Goal: Task Accomplishment & Management: Manage account settings

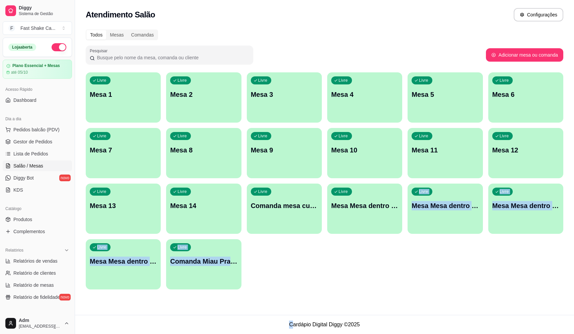
drag, startPoint x: 291, startPoint y: 323, endPoint x: 372, endPoint y: 314, distance: 81.8
click at [371, 314] on main "Toggle Sidebar Sistema de Gestão Diggy Atendimento Salão Configurações Todos Me…" at bounding box center [324, 167] width 499 height 334
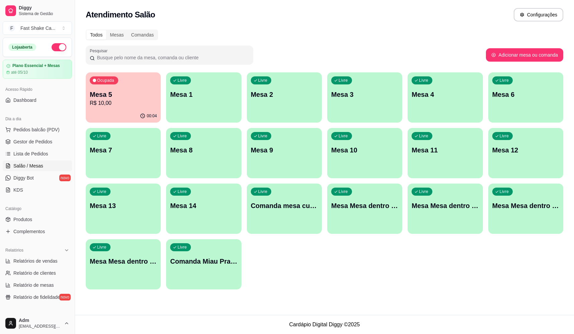
click at [360, 327] on footer "Cardápio Digital Diggy © 2025" at bounding box center [324, 324] width 499 height 19
click at [499, 99] on div "Livre Mesa 6" at bounding box center [525, 93] width 73 height 41
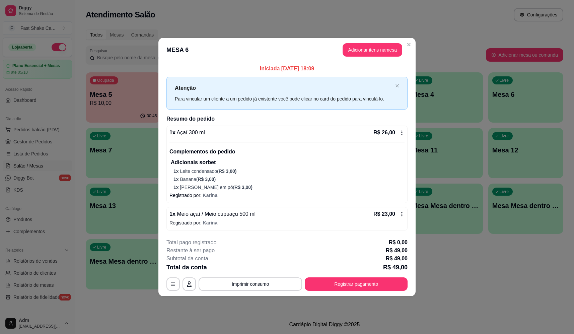
click at [401, 215] on icon at bounding box center [401, 213] width 1 height 4
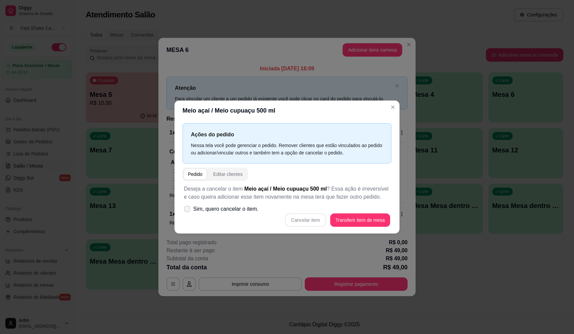
click at [188, 208] on icon at bounding box center [186, 209] width 5 height 4
click at [188, 210] on input "Sim, quero cancelar o item." at bounding box center [185, 212] width 4 height 4
checkbox input "true"
click at [315, 219] on button "Cancelar item" at bounding box center [305, 219] width 41 height 13
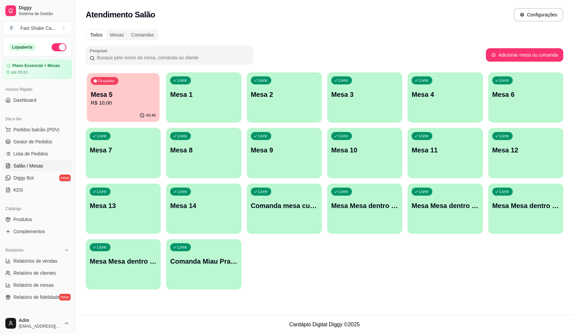
click at [138, 85] on div "Ocupada Mesa 5 R$ 10,00" at bounding box center [123, 91] width 73 height 36
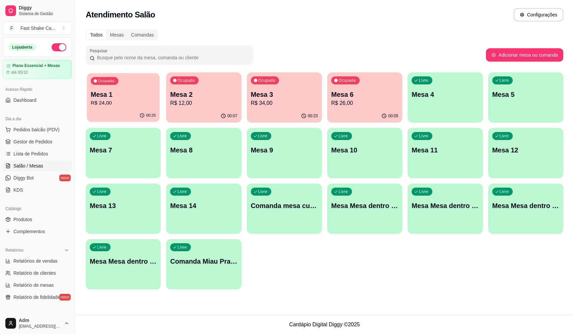
click at [118, 96] on p "Mesa 1" at bounding box center [123, 94] width 65 height 9
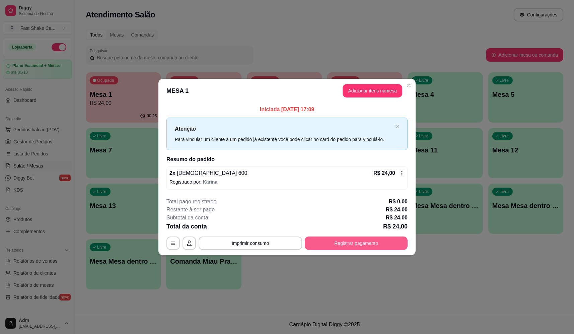
click at [373, 240] on button "Registrar pagamento" at bounding box center [355, 242] width 103 height 13
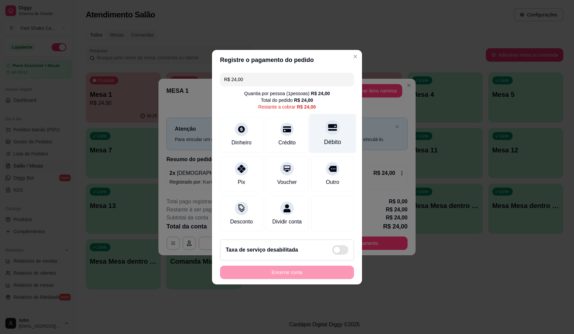
click at [328, 125] on icon at bounding box center [332, 127] width 9 height 9
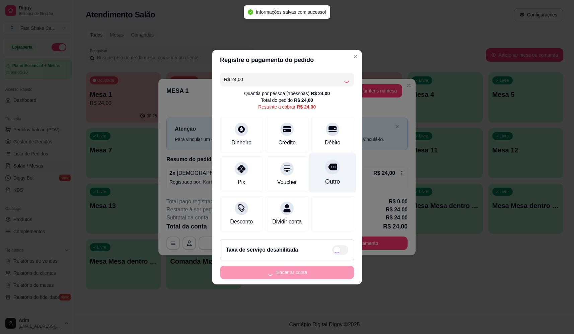
type input "R$ 0,00"
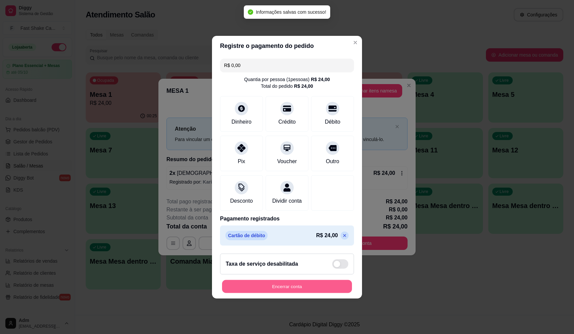
click at [318, 286] on button "Encerrar conta" at bounding box center [287, 285] width 130 height 13
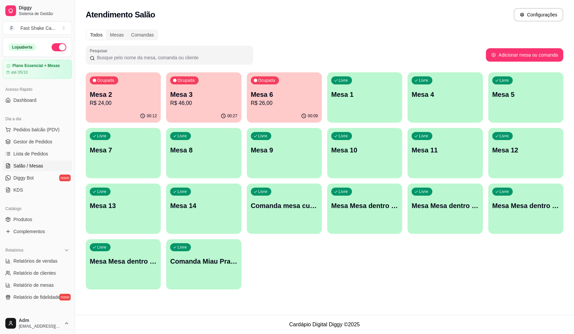
click at [187, 104] on p "R$ 46,00" at bounding box center [203, 103] width 67 height 8
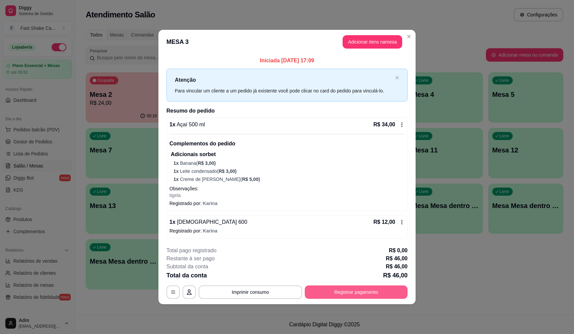
click at [336, 294] on button "Registrar pagamento" at bounding box center [355, 291] width 103 height 13
click at [338, 183] on div "Outro" at bounding box center [332, 172] width 47 height 39
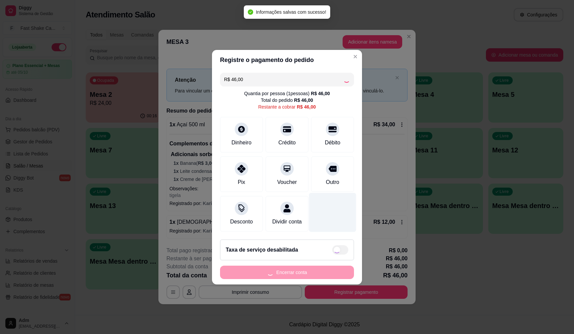
type input "R$ 0,00"
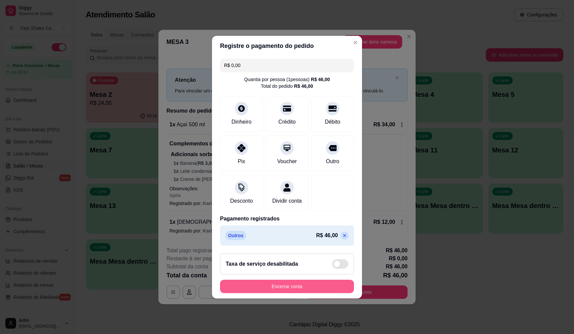
click at [302, 292] on button "Encerrar conta" at bounding box center [287, 285] width 134 height 13
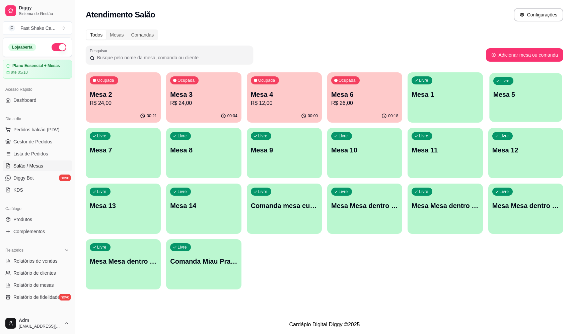
click at [528, 91] on p "Mesa 5" at bounding box center [525, 94] width 65 height 9
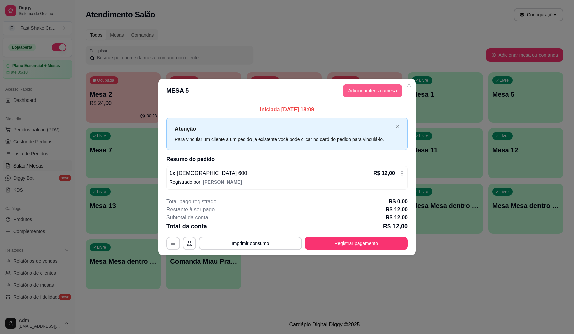
click at [373, 92] on button "Adicionar itens na mesa" at bounding box center [372, 90] width 60 height 13
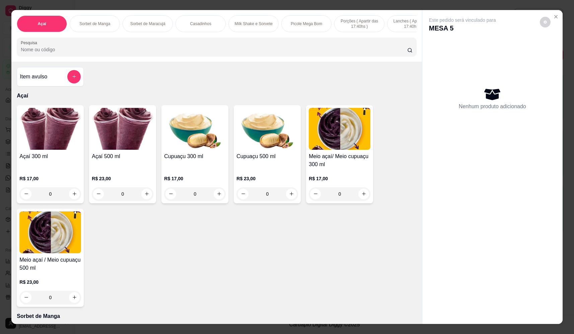
click at [80, 83] on div "Item avulso Açaí Açaí 300 ml R$ 17,00 0 Açaí 500 ml R$ 23,00 0 Cupuaçu 300 ml R…" at bounding box center [216, 193] width 410 height 262
click at [78, 83] on button "add-separate-item" at bounding box center [73, 76] width 13 height 13
click at [273, 151] on div "Nome do produto Preço do produto 0,00 Observações" at bounding box center [287, 164] width 134 height 67
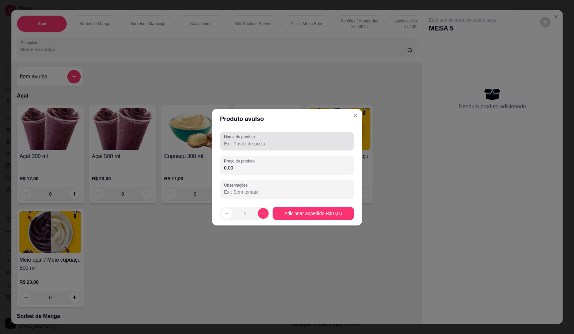
click at [269, 146] on input "Nome do produto" at bounding box center [287, 143] width 126 height 7
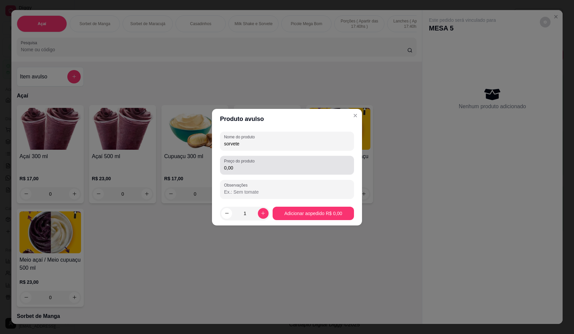
type input "sorvete"
click at [241, 170] on input "0,00" at bounding box center [287, 167] width 126 height 7
type input "8,16"
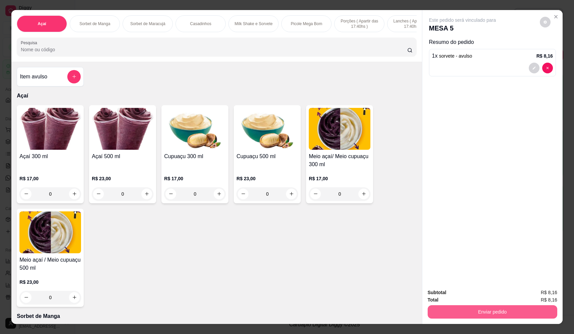
click at [499, 315] on button "Enviar pedido" at bounding box center [491, 311] width 129 height 13
click at [477, 294] on button "Não registrar e enviar pedido" at bounding box center [470, 295] width 68 height 12
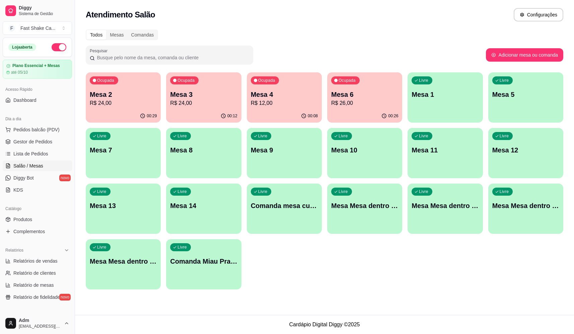
click at [353, 88] on div "Ocupada Mesa 6 R$ 26,00" at bounding box center [364, 90] width 75 height 37
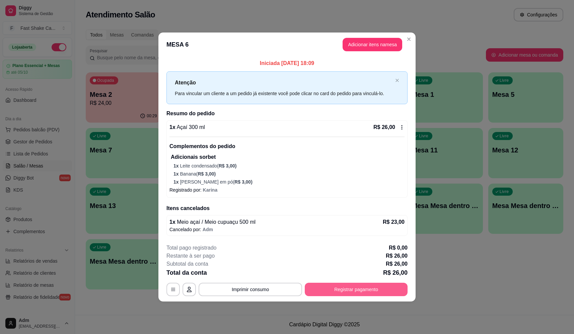
click at [362, 293] on button "Registrar pagamento" at bounding box center [355, 288] width 103 height 13
click at [336, 125] on div "Débito" at bounding box center [332, 132] width 47 height 39
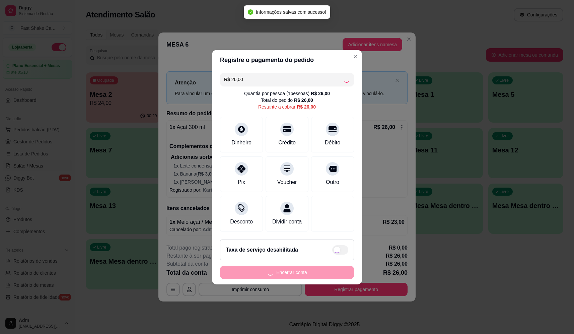
type input "R$ 0,00"
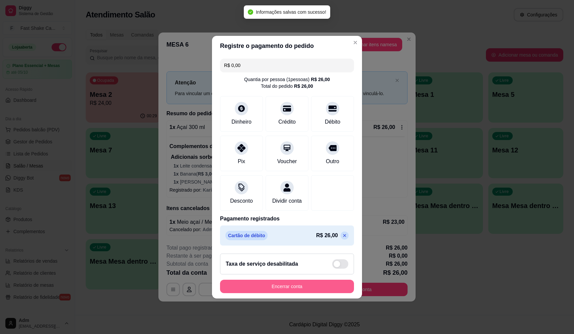
click at [318, 287] on button "Encerrar conta" at bounding box center [287, 285] width 134 height 13
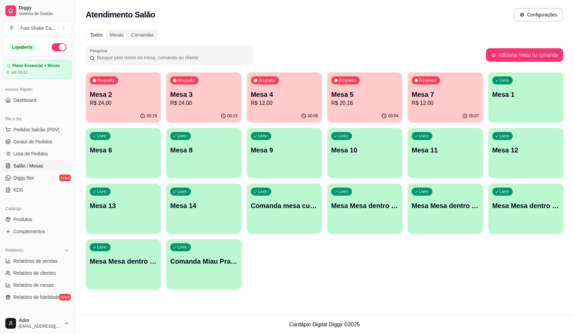
click at [452, 91] on p "Mesa 7" at bounding box center [444, 94] width 67 height 9
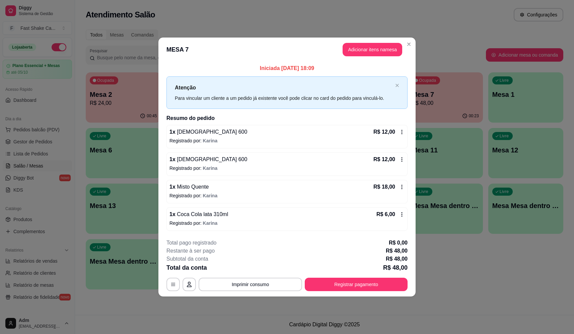
click at [215, 130] on div "1 x Brahma 600 R$ 12,00" at bounding box center [286, 132] width 235 height 8
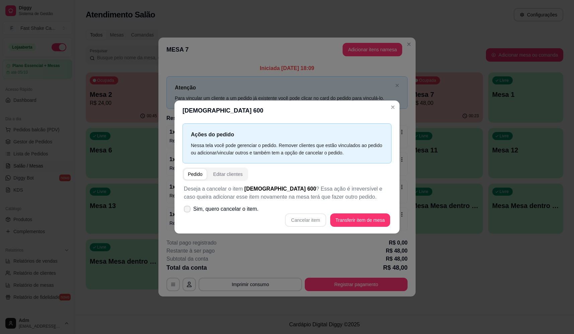
click at [230, 211] on label "Sim, quero cancelar o item." at bounding box center [221, 208] width 80 height 13
click at [188, 211] on input "Sim, quero cancelar o item." at bounding box center [185, 212] width 4 height 4
checkbox input "true"
click at [302, 222] on button "Cancelar item" at bounding box center [305, 219] width 41 height 13
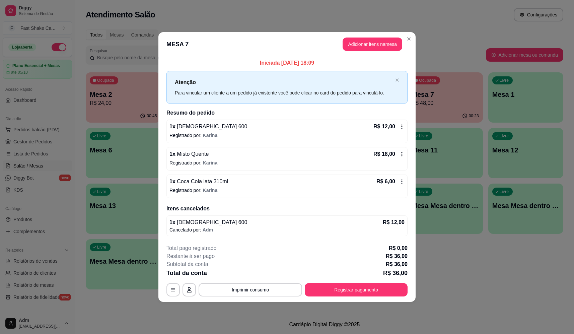
click at [200, 132] on p "Registrado por: Karina" at bounding box center [286, 135] width 235 height 7
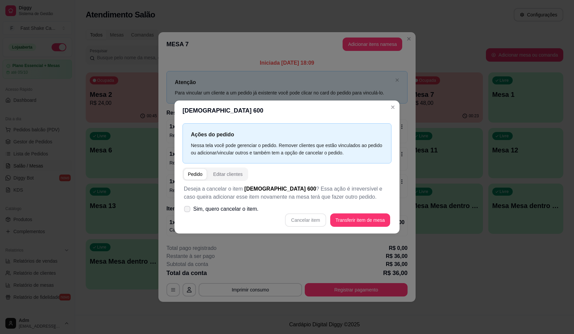
click at [244, 208] on span "Sim, quero cancelar o item." at bounding box center [225, 209] width 65 height 8
click at [188, 210] on input "Sim, quero cancelar o item." at bounding box center [185, 212] width 4 height 4
checkbox input "true"
click at [309, 219] on button "Cancelar item" at bounding box center [305, 219] width 40 height 13
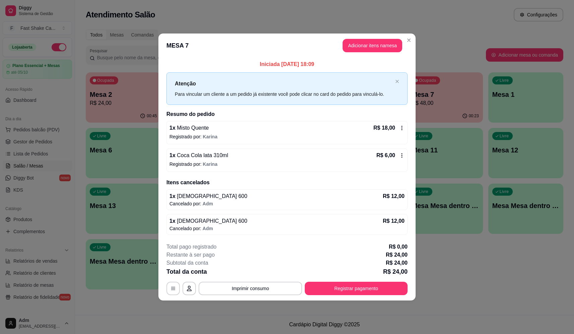
click at [333, 69] on div "Iniciada 10/09/2025 às 18:09 Atenção Para vincular um cliente a um pedido já ex…" at bounding box center [286, 147] width 241 height 174
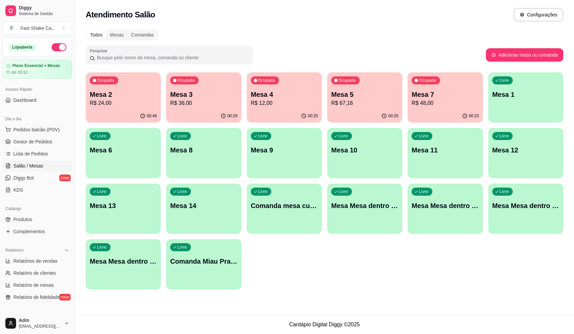
click at [134, 79] on div "Ocupada Mesa 2 R$ 24,00" at bounding box center [123, 90] width 75 height 37
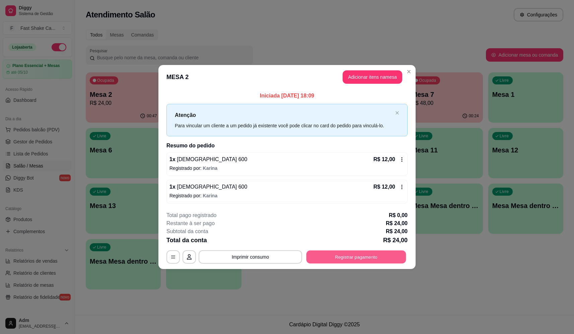
click at [364, 256] on button "Registrar pagamento" at bounding box center [356, 256] width 100 height 13
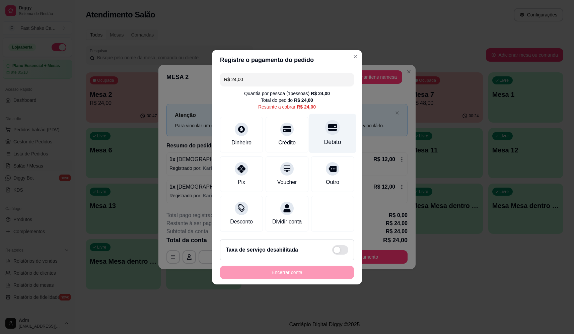
click at [329, 124] on icon at bounding box center [332, 127] width 9 height 7
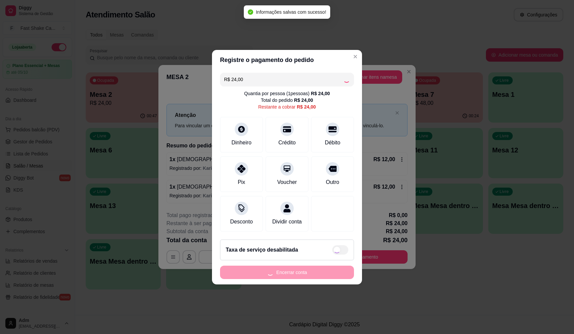
type input "R$ 0,00"
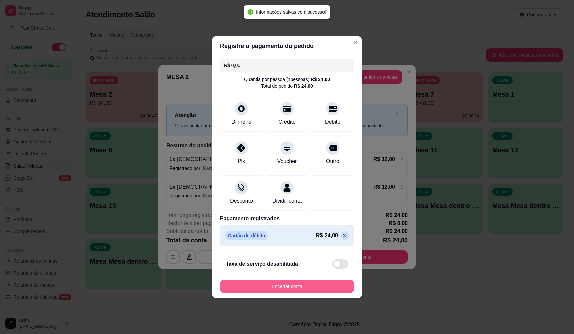
click at [302, 288] on button "Encerrar conta" at bounding box center [287, 285] width 134 height 13
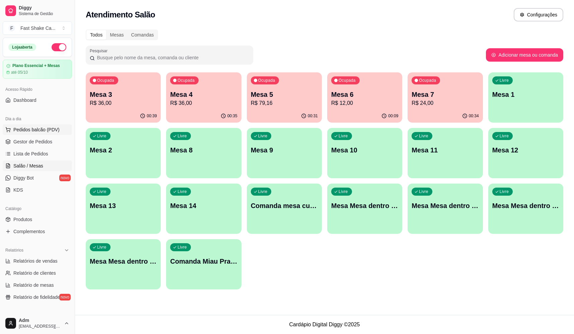
click at [57, 129] on span "Pedidos balcão (PDV)" at bounding box center [36, 129] width 46 height 7
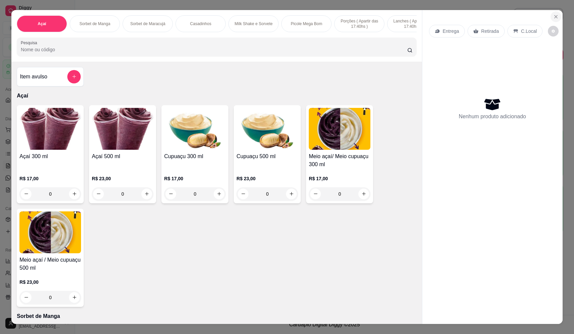
click at [553, 17] on icon "Close" at bounding box center [555, 16] width 5 height 5
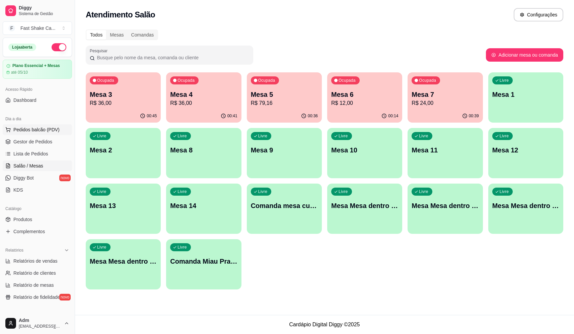
click at [38, 129] on span "Pedidos balcão (PDV)" at bounding box center [36, 129] width 46 height 7
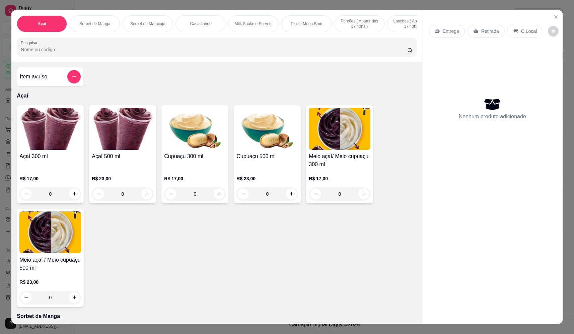
click at [475, 32] on icon at bounding box center [475, 30] width 5 height 5
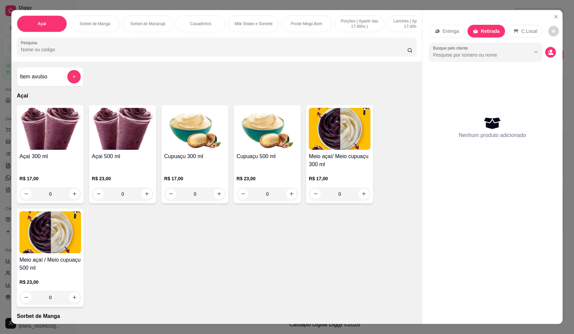
click at [187, 53] on input "Pesquisa" at bounding box center [214, 49] width 386 height 7
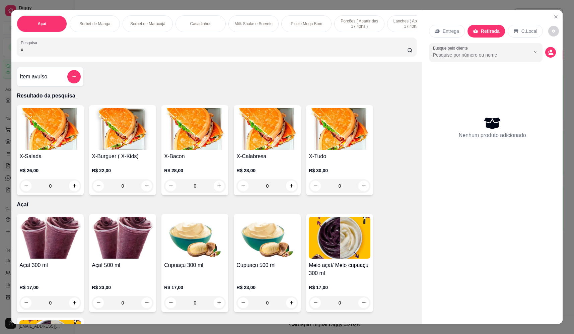
type input "x"
click at [362, 188] on div "0" at bounding box center [340, 185] width 62 height 13
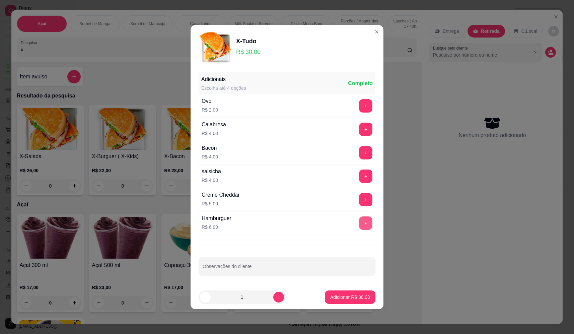
click at [360, 223] on button "+" at bounding box center [365, 222] width 13 height 13
click at [277, 297] on icon "increase-product-quantity" at bounding box center [279, 297] width 4 height 4
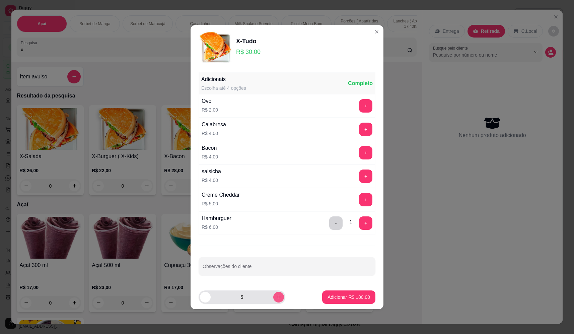
click at [277, 297] on icon "increase-product-quantity" at bounding box center [279, 297] width 4 height 4
click at [277, 296] on icon "increase-product-quantity" at bounding box center [279, 297] width 4 height 4
click at [277, 296] on icon "increase-product-quantity" at bounding box center [278, 296] width 3 height 3
click at [276, 296] on icon "increase-product-quantity" at bounding box center [278, 296] width 5 height 5
click at [276, 295] on icon "increase-product-quantity" at bounding box center [278, 296] width 5 height 5
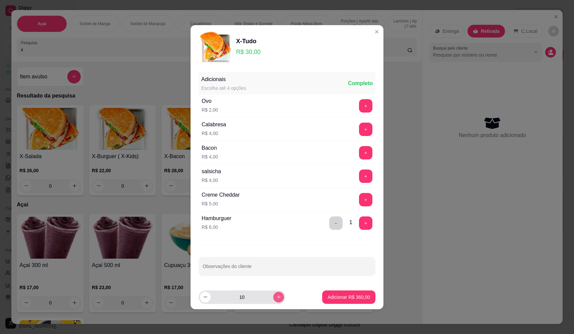
click at [276, 296] on button "increase-product-quantity" at bounding box center [278, 296] width 11 height 11
type input "11"
click at [361, 296] on p "Adicionar R$ 396,00" at bounding box center [348, 296] width 42 height 7
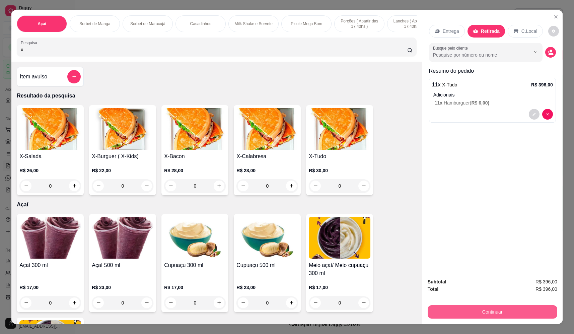
click at [488, 309] on button "Continuar" at bounding box center [491, 311] width 129 height 13
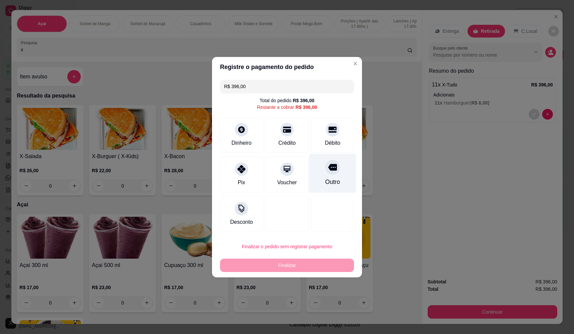
click at [332, 172] on div at bounding box center [332, 167] width 15 height 15
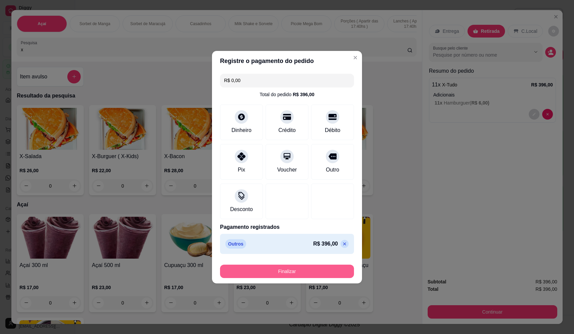
click at [295, 270] on button "Finalizar" at bounding box center [287, 270] width 134 height 13
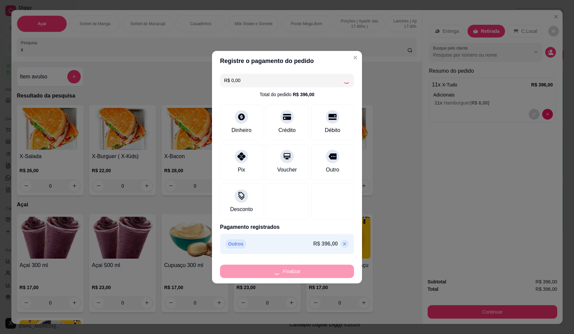
type input "-R$ 396,00"
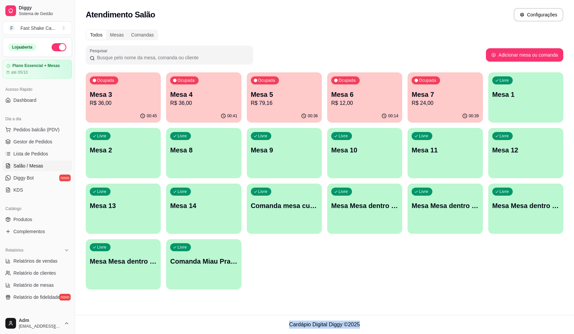
drag, startPoint x: 289, startPoint y: 325, endPoint x: 379, endPoint y: 330, distance: 90.5
click at [379, 330] on footer "Cardápio Digital Diggy © 2025" at bounding box center [324, 324] width 499 height 19
click at [355, 323] on footer "Cardápio Digital Diggy © 2025" at bounding box center [324, 324] width 499 height 19
click at [49, 129] on span "Pedidos balcão (PDV)" at bounding box center [36, 129] width 46 height 7
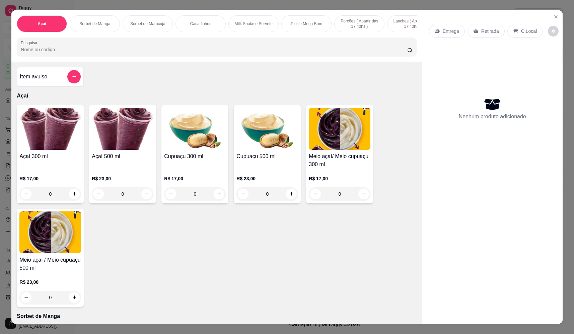
click at [145, 200] on div "0" at bounding box center [123, 193] width 62 height 13
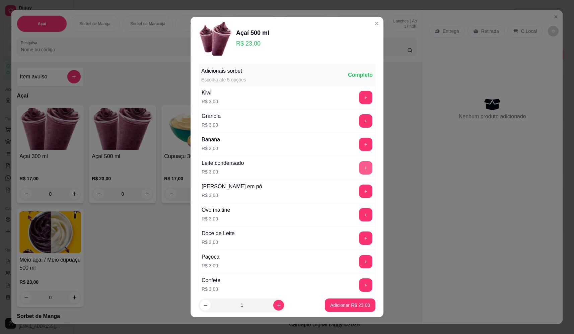
click at [359, 166] on button "+" at bounding box center [365, 167] width 13 height 13
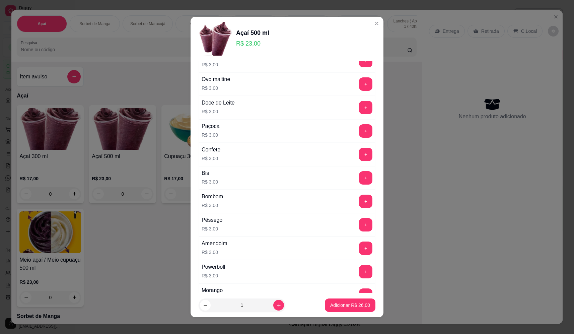
scroll to position [288, 0]
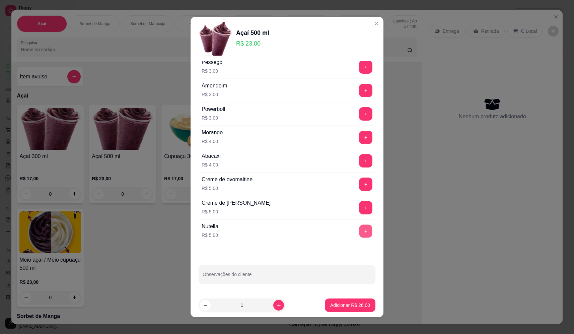
click at [359, 227] on button "+" at bounding box center [365, 230] width 13 height 13
click at [359, 182] on button "+" at bounding box center [365, 183] width 13 height 13
click at [357, 307] on p "Adicionar R$ 36,00" at bounding box center [350, 304] width 40 height 7
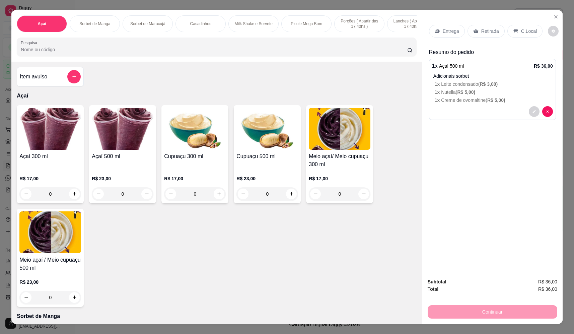
click at [446, 33] on p "Entrega" at bounding box center [450, 31] width 16 height 7
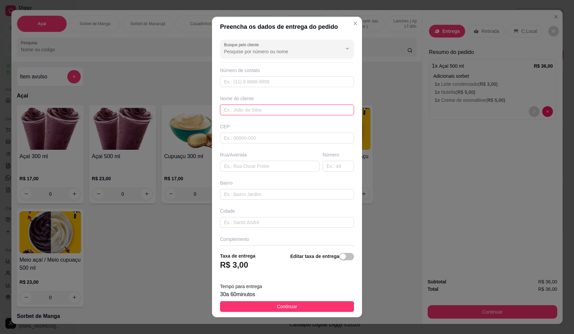
click at [259, 111] on input "text" at bounding box center [287, 109] width 134 height 11
type input "vandson"
click at [270, 165] on input "text" at bounding box center [270, 166] width 100 height 11
click at [246, 168] on input "text" at bounding box center [270, 166] width 100 height 11
paste input "Av Brasil 1472"
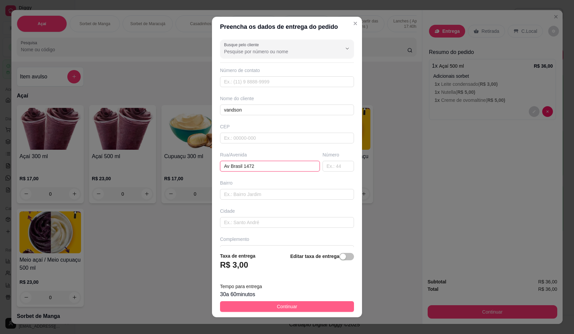
type input "Av Brasil 1472"
click at [282, 302] on span "Continuar" at bounding box center [287, 305] width 20 height 7
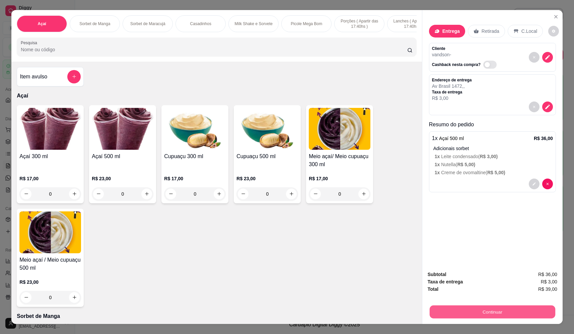
click at [481, 313] on button "Continuar" at bounding box center [491, 311] width 125 height 13
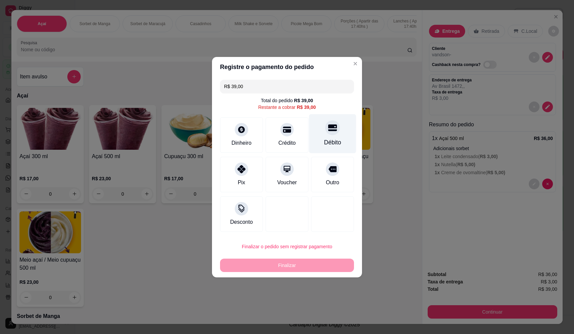
click at [340, 141] on div "Débito" at bounding box center [332, 133] width 47 height 39
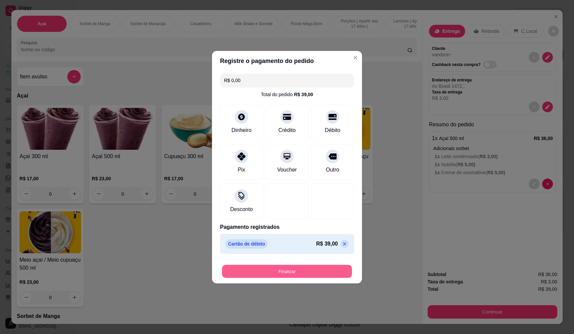
click at [305, 270] on button "Finalizar" at bounding box center [287, 270] width 130 height 13
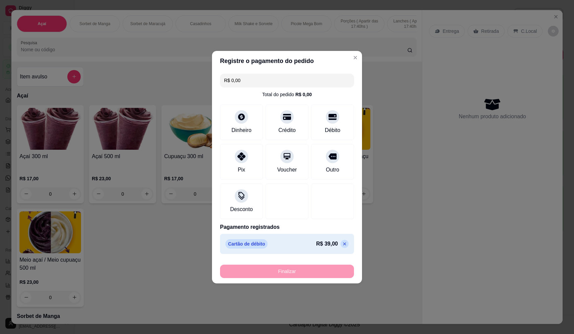
type input "-R$ 39,00"
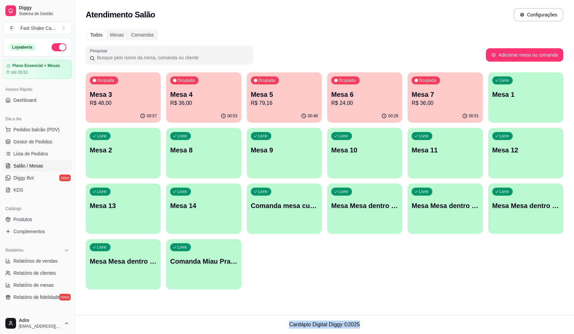
drag, startPoint x: 289, startPoint y: 325, endPoint x: 366, endPoint y: 331, distance: 77.5
click at [366, 331] on footer "Cardápio Digital Diggy © 2025" at bounding box center [324, 324] width 499 height 19
click at [352, 326] on footer "Cardápio Digital Diggy © 2025" at bounding box center [324, 324] width 499 height 19
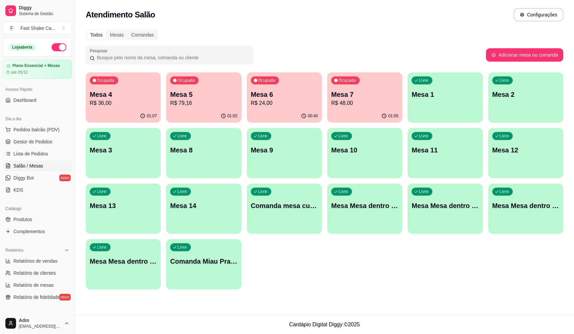
click at [131, 97] on p "Mesa 4" at bounding box center [123, 94] width 67 height 9
click at [121, 84] on div "Ocupada Mesa 4 R$ 36,00" at bounding box center [123, 90] width 75 height 37
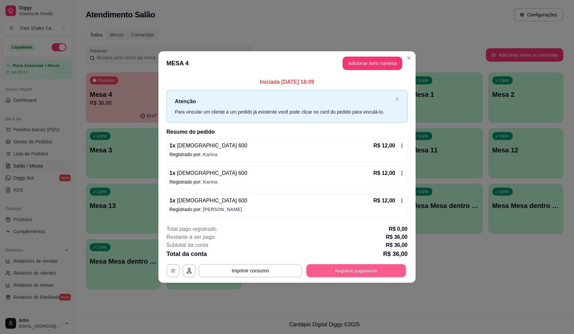
click at [383, 274] on button "Registrar pagamento" at bounding box center [356, 270] width 100 height 13
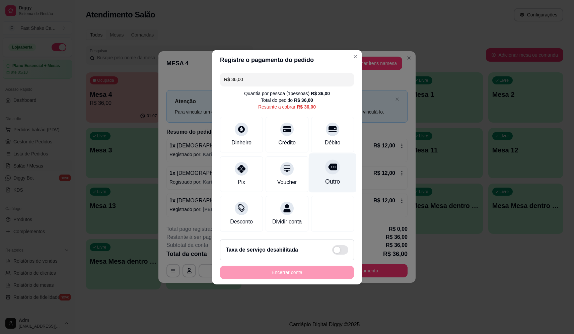
click at [325, 174] on div "Outro" at bounding box center [332, 172] width 47 height 39
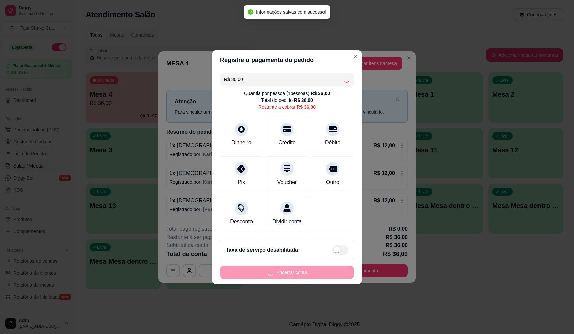
type input "R$ 0,00"
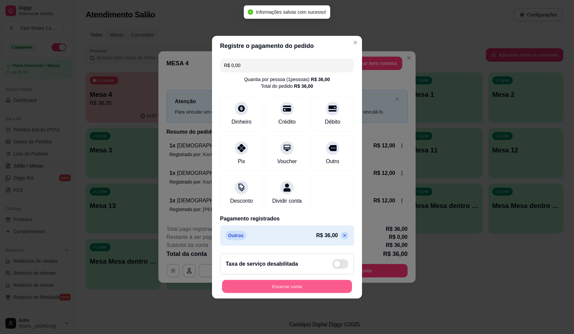
click at [314, 286] on button "Encerrar conta" at bounding box center [287, 285] width 130 height 13
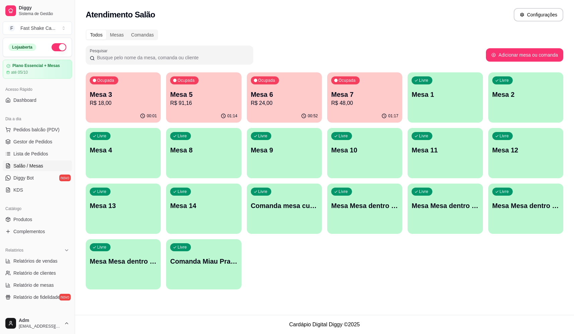
click at [130, 94] on p "Mesa 3" at bounding box center [123, 94] width 67 height 9
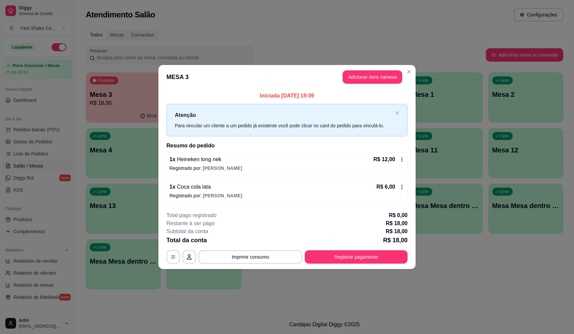
click at [375, 163] on p "R$ 12,00" at bounding box center [384, 159] width 22 height 8
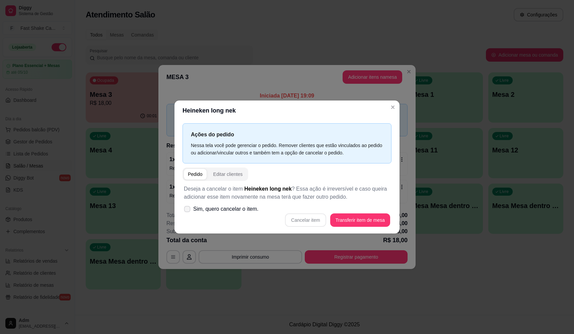
click at [237, 210] on span "Sim, quero cancelar o item." at bounding box center [225, 209] width 65 height 8
click at [188, 210] on input "Sim, quero cancelar o item." at bounding box center [185, 212] width 4 height 4
checkbox input "true"
click at [312, 216] on button "Cancelar item" at bounding box center [305, 219] width 41 height 13
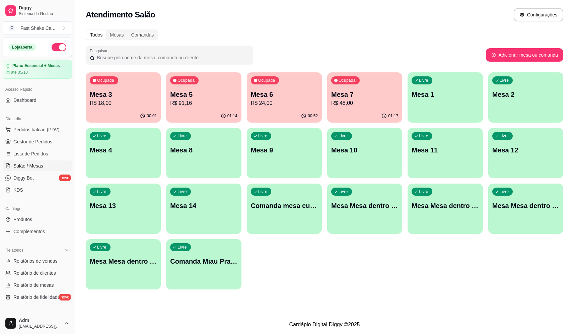
click at [131, 97] on p "Mesa 3" at bounding box center [123, 94] width 67 height 9
click at [149, 80] on div "Ocupada Mesa 3 R$ 18,00" at bounding box center [123, 91] width 73 height 36
click at [363, 98] on p "Mesa 7" at bounding box center [364, 94] width 67 height 9
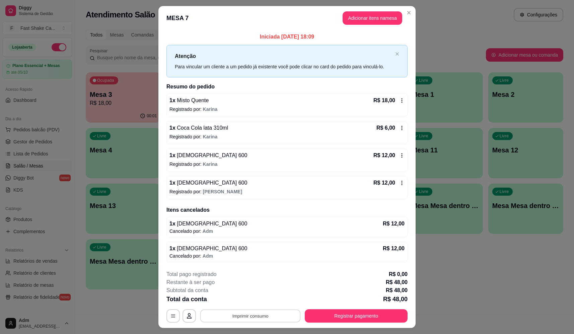
click at [226, 315] on button "Imprimir consumo" at bounding box center [250, 315] width 100 height 13
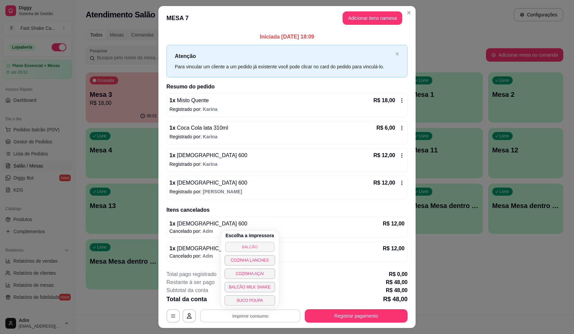
click at [242, 247] on button "BALCÃO" at bounding box center [249, 246] width 49 height 10
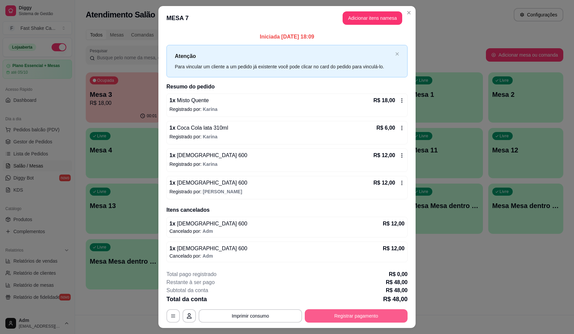
click at [342, 317] on button "Registrar pagamento" at bounding box center [355, 315] width 103 height 13
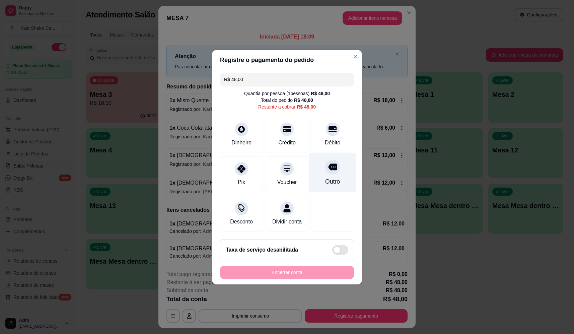
click at [333, 170] on div "Outro" at bounding box center [332, 172] width 47 height 39
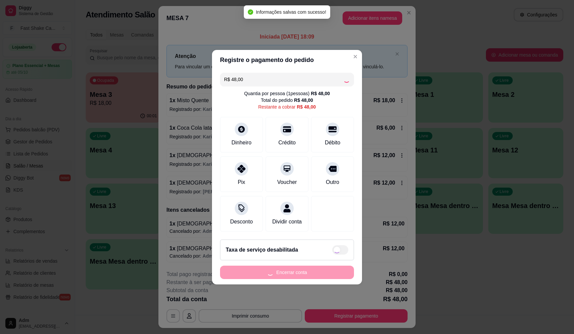
type input "R$ 0,00"
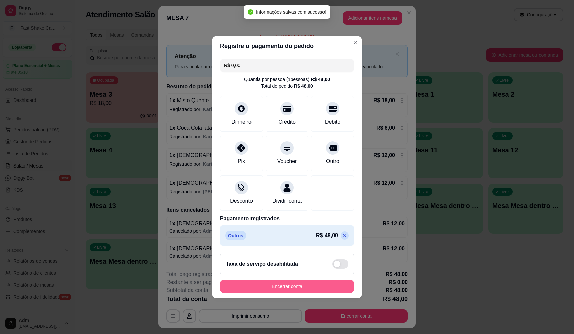
click at [315, 291] on button "Encerrar conta" at bounding box center [287, 285] width 134 height 13
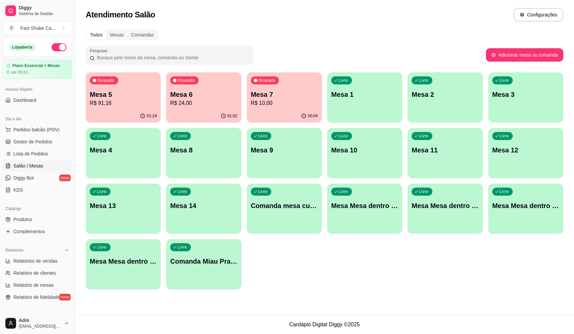
click at [286, 107] on div "Ocupada Mesa 7 R$ 10,00" at bounding box center [284, 90] width 75 height 37
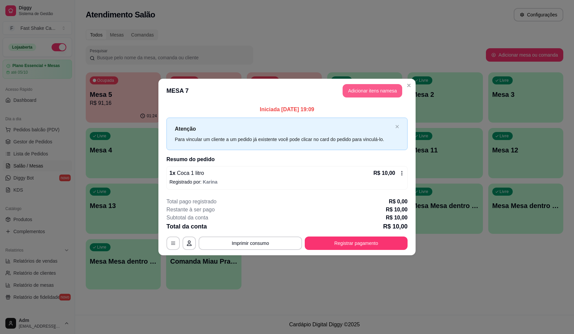
click at [375, 92] on button "Adicionar itens na mesa" at bounding box center [372, 90] width 60 height 13
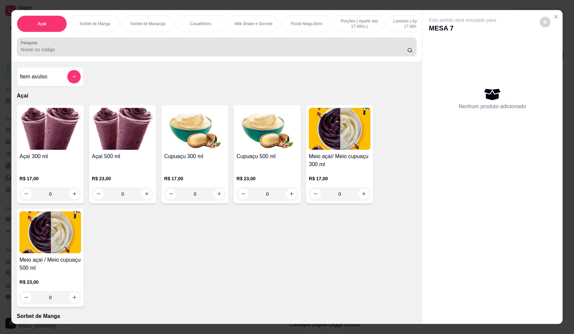
click at [178, 53] on input "Pesquisa" at bounding box center [214, 49] width 386 height 7
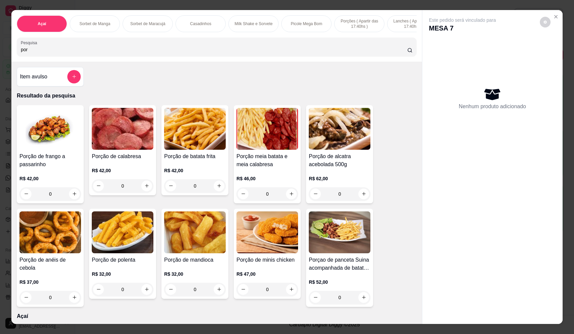
type input "por"
click at [215, 192] on div "0" at bounding box center [195, 185] width 62 height 13
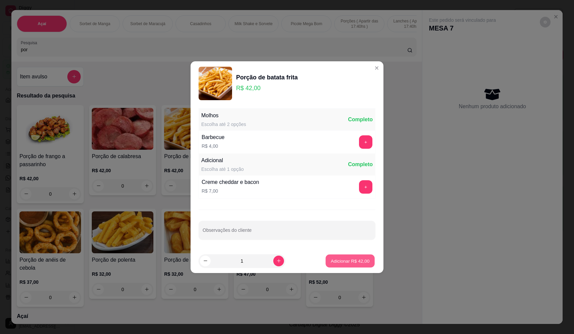
click at [357, 261] on p "Adicionar R$ 42,00" at bounding box center [350, 260] width 39 height 6
type input "1"
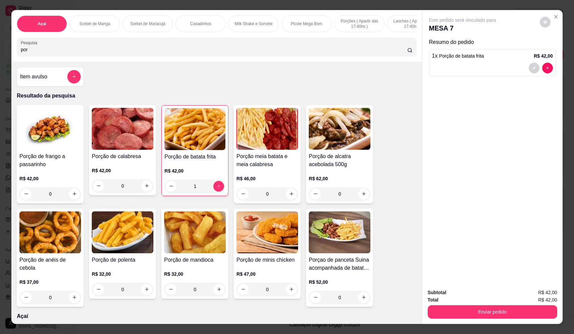
click at [357, 198] on div "0" at bounding box center [340, 193] width 62 height 13
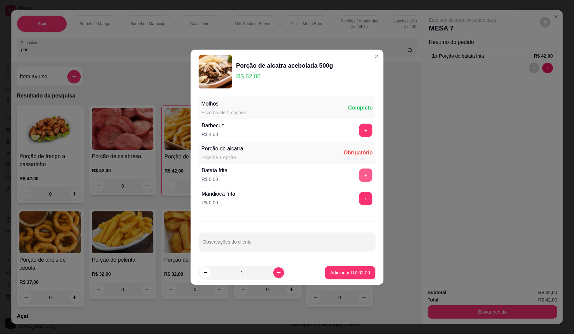
click at [362, 175] on button "+" at bounding box center [365, 174] width 13 height 13
click at [350, 273] on p "Adicionar R$ 62,00" at bounding box center [350, 272] width 40 height 7
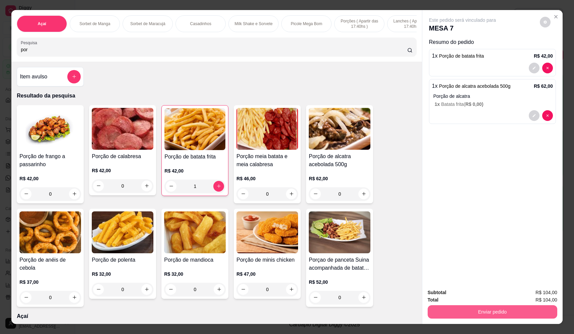
click at [470, 308] on button "Enviar pedido" at bounding box center [491, 311] width 129 height 13
click at [453, 290] on button "Não registrar e enviar pedido" at bounding box center [470, 295] width 70 height 13
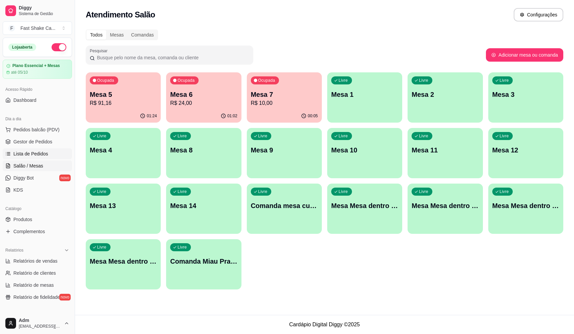
click at [31, 150] on link "Lista de Pedidos" at bounding box center [37, 153] width 69 height 11
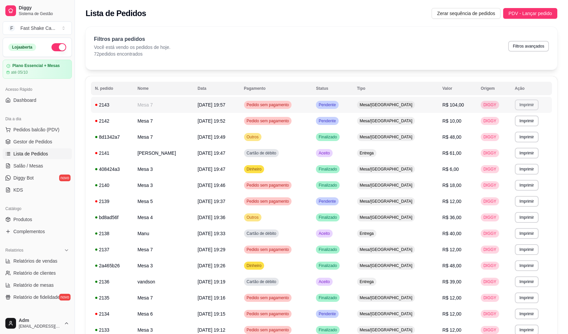
click at [526, 107] on button "Imprimir" at bounding box center [527, 104] width 24 height 11
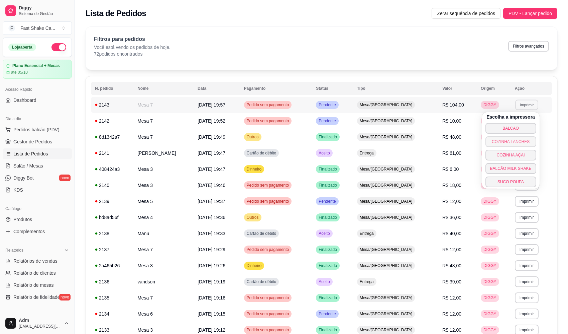
click at [513, 143] on button "COZINHA LANCHES" at bounding box center [511, 141] width 51 height 11
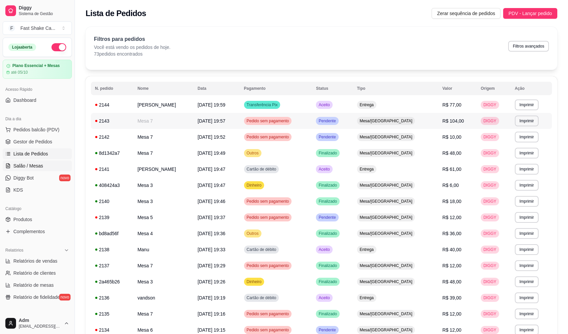
click at [37, 167] on span "Salão / Mesas" at bounding box center [28, 165] width 30 height 7
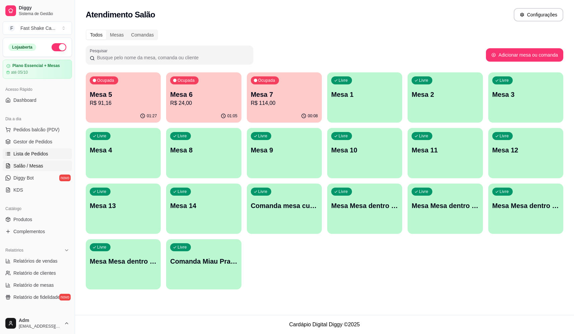
click at [39, 153] on span "Lista de Pedidos" at bounding box center [30, 153] width 35 height 7
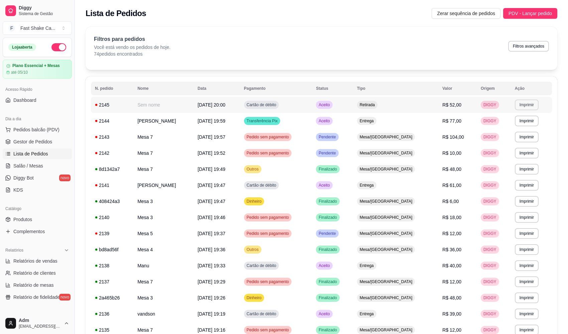
click at [517, 105] on button "Imprimir" at bounding box center [527, 104] width 24 height 11
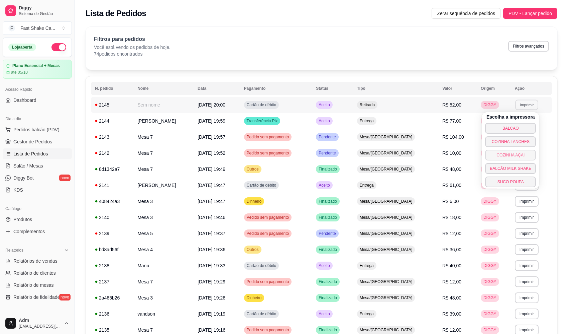
click at [510, 154] on button "COZINHA AÇAI" at bounding box center [511, 155] width 51 height 11
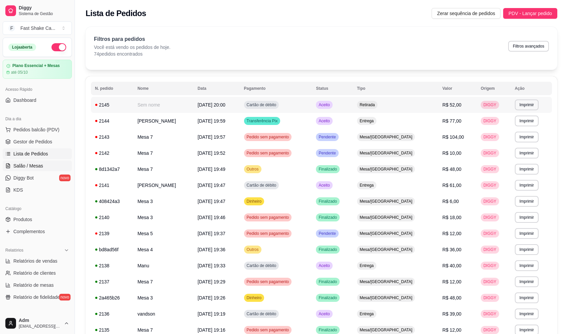
click at [35, 168] on span "Salão / Mesas" at bounding box center [28, 165] width 30 height 7
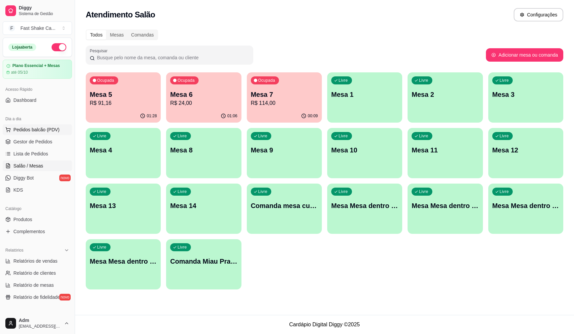
click at [41, 129] on span "Pedidos balcão (PDV)" at bounding box center [36, 129] width 46 height 7
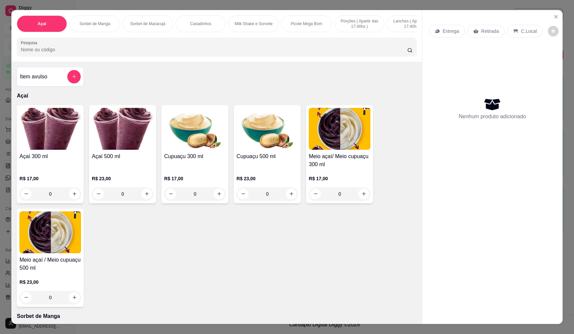
click at [144, 196] on div "0" at bounding box center [123, 193] width 62 height 13
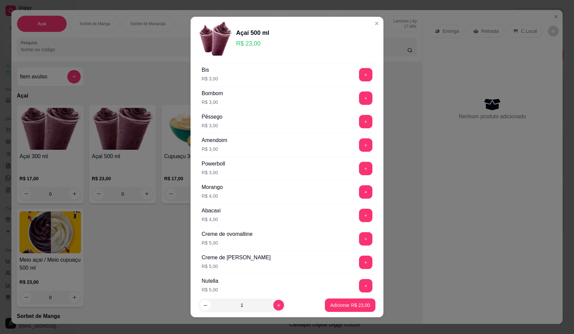
scroll to position [288, 0]
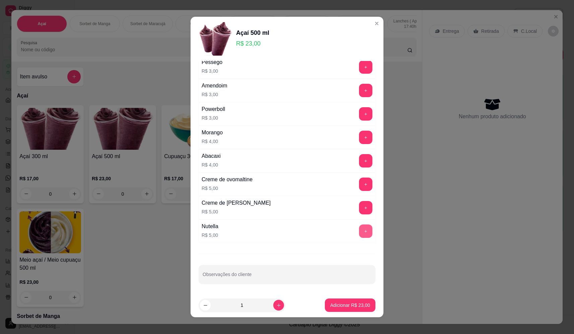
click at [359, 229] on button "+" at bounding box center [365, 230] width 13 height 13
click at [359, 207] on button "+" at bounding box center [365, 207] width 13 height 13
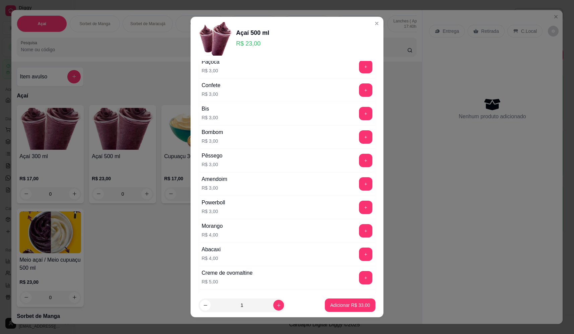
scroll to position [188, 0]
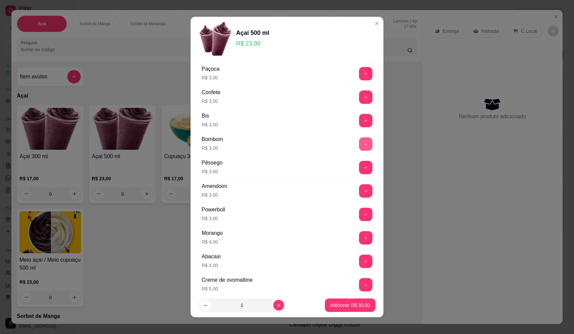
click at [359, 139] on button "+" at bounding box center [365, 143] width 13 height 13
click at [358, 302] on p "Adicionar R$ 36,00" at bounding box center [350, 304] width 39 height 6
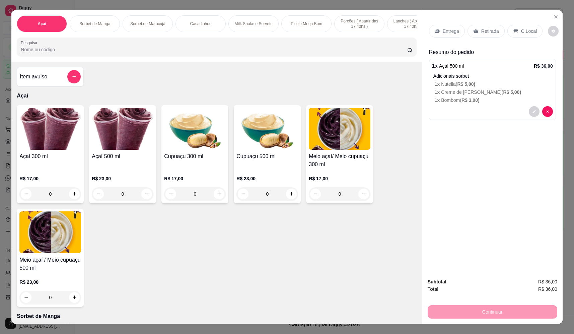
click at [447, 33] on p "Entrega" at bounding box center [450, 31] width 16 height 7
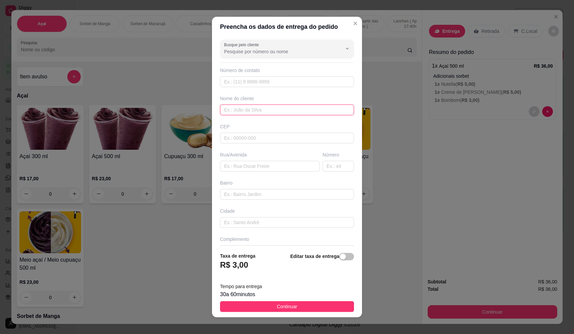
click at [277, 108] on input "text" at bounding box center [287, 109] width 134 height 11
type input "cristiana"
click at [250, 168] on input "text" at bounding box center [270, 166] width 100 height 11
paste input "endereço rua peru bairro Sol nascente 2882"
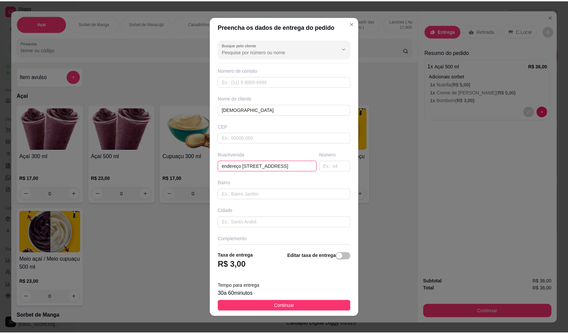
scroll to position [0, 6]
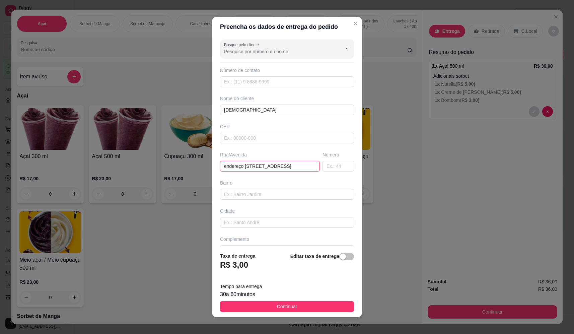
type input "endereço rua peru bairro Sol nascente 2882"
click at [293, 306] on button "Continuar" at bounding box center [287, 306] width 134 height 11
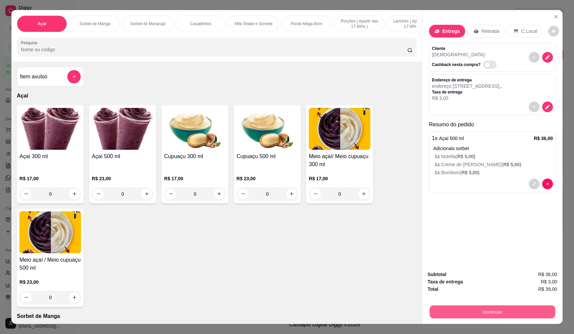
click at [479, 313] on button "Continuar" at bounding box center [491, 311] width 125 height 13
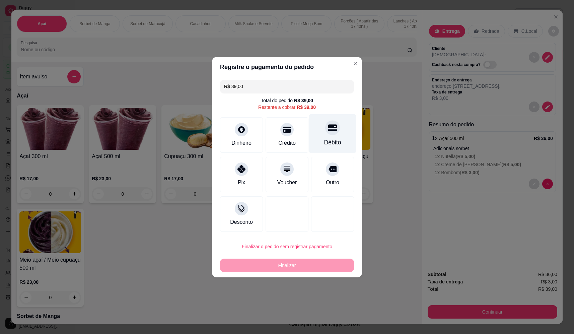
click at [324, 139] on div "Débito" at bounding box center [332, 142] width 17 height 9
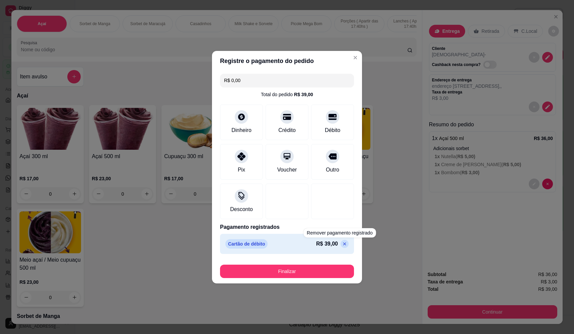
drag, startPoint x: 338, startPoint y: 244, endPoint x: 290, endPoint y: 196, distance: 67.7
click at [342, 244] on icon at bounding box center [344, 243] width 5 height 5
type input "R$ 39,00"
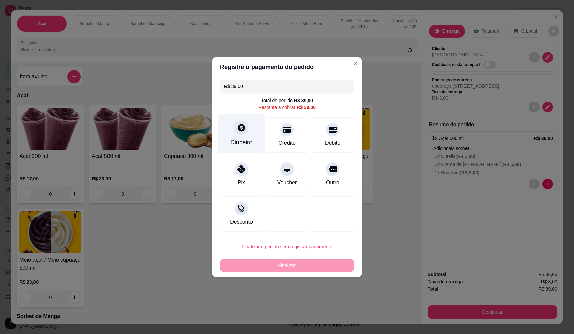
click at [235, 129] on div at bounding box center [241, 127] width 15 height 15
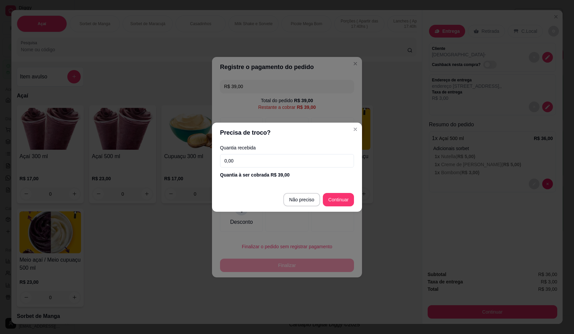
click at [261, 160] on input "0,00" at bounding box center [287, 160] width 134 height 13
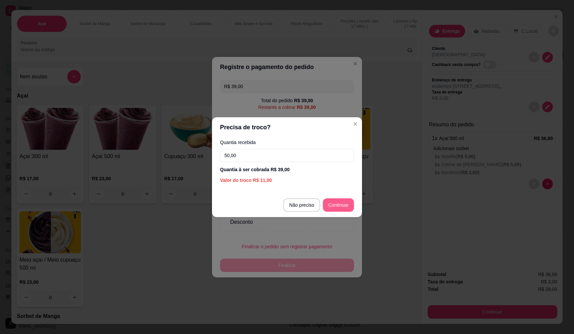
type input "50,00"
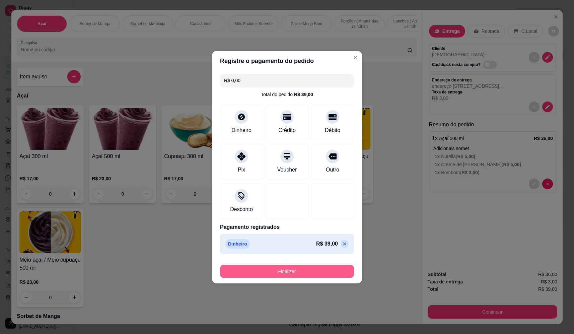
click at [322, 271] on button "Finalizar" at bounding box center [287, 270] width 134 height 13
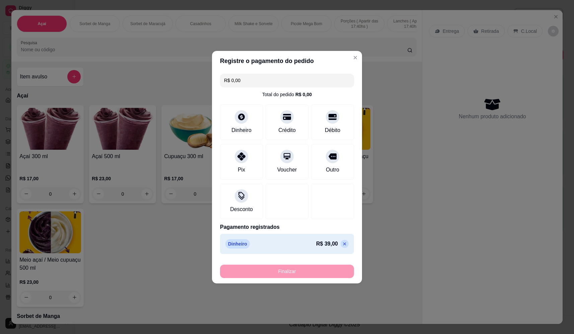
type input "-R$ 39,00"
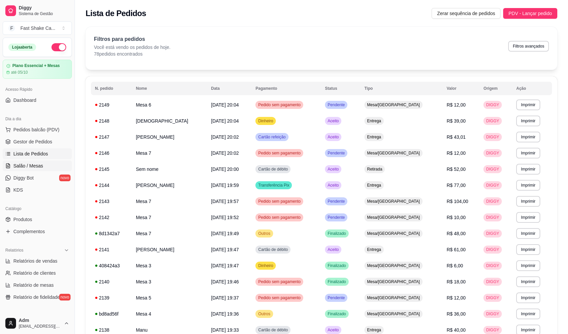
click at [42, 164] on link "Salão / Mesas" at bounding box center [37, 165] width 69 height 11
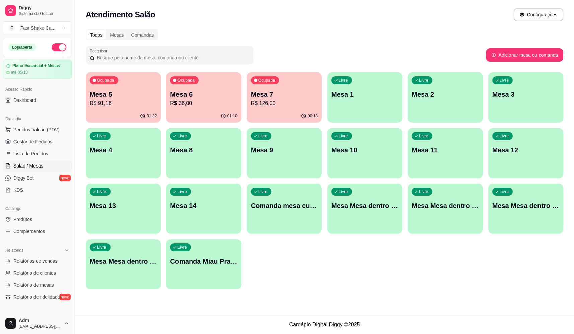
click at [538, 215] on div "Livre Mesa Mesa dentro verde" at bounding box center [525, 204] width 75 height 42
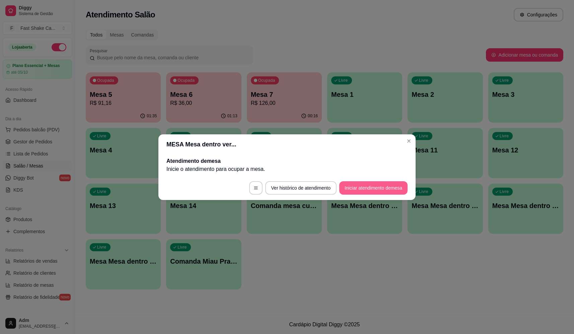
click at [386, 189] on button "Iniciar atendimento de mesa" at bounding box center [373, 187] width 68 height 13
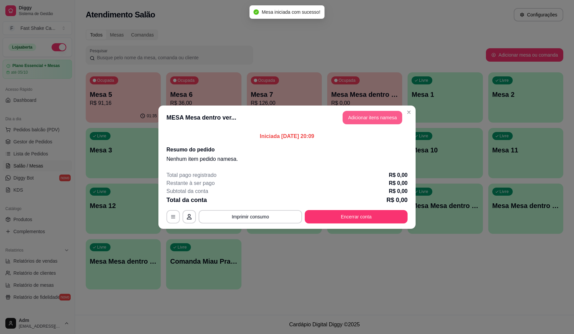
click at [385, 119] on button "Adicionar itens na mesa" at bounding box center [372, 117] width 60 height 13
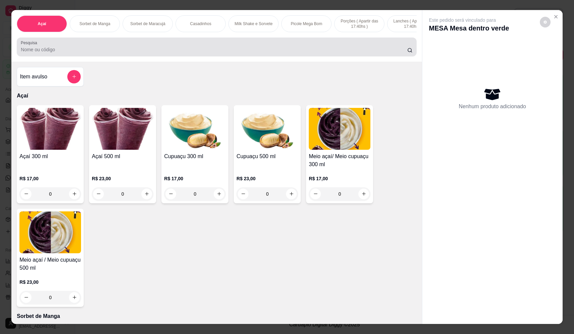
click at [99, 53] on input "Pesquisa" at bounding box center [214, 49] width 386 height 7
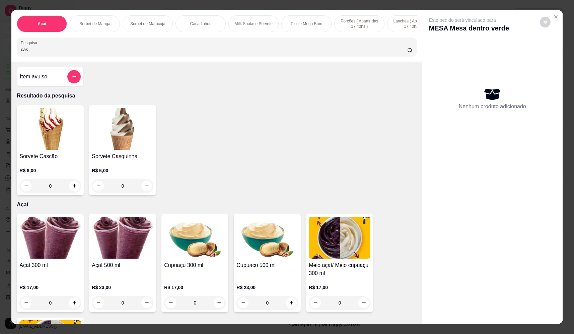
type input "cas"
click at [71, 191] on div "0" at bounding box center [50, 185] width 62 height 13
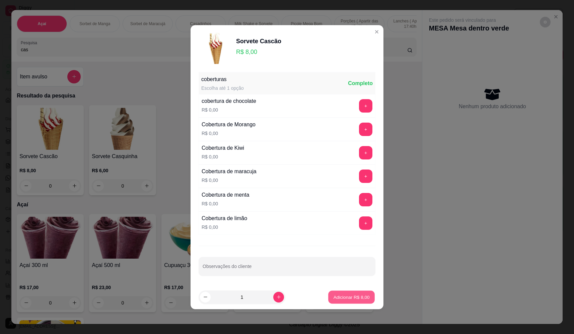
click at [366, 295] on button "Adicionar R$ 8,00" at bounding box center [351, 296] width 47 height 13
type input "1"
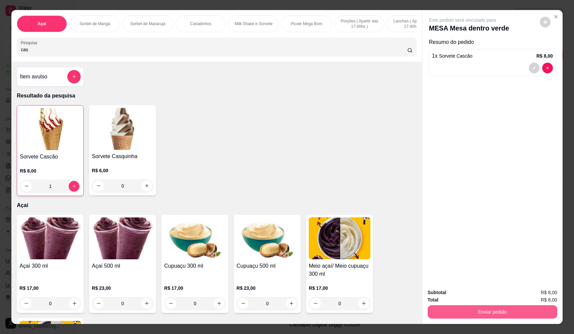
click at [441, 309] on button "Enviar pedido" at bounding box center [491, 311] width 129 height 13
click at [439, 297] on button "Não registrar e enviar pedido" at bounding box center [470, 295] width 68 height 12
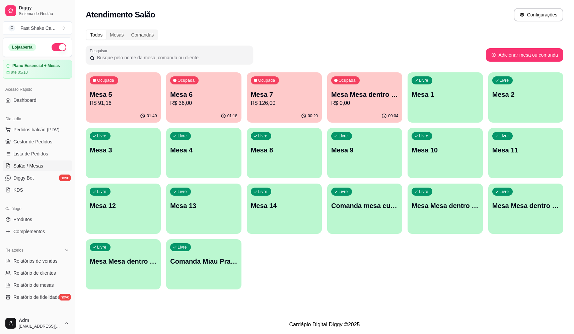
click at [364, 101] on p "R$ 0,00" at bounding box center [364, 103] width 67 height 8
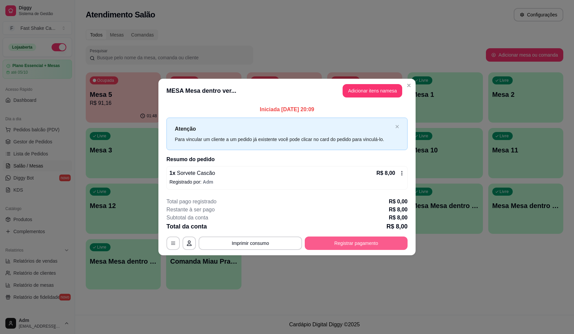
click at [359, 242] on button "Registrar pagamento" at bounding box center [355, 242] width 103 height 13
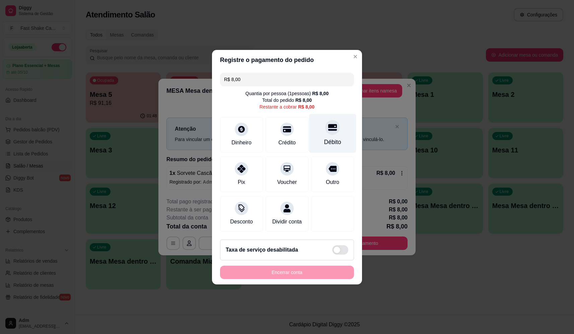
click at [326, 138] on div "Débito" at bounding box center [332, 142] width 17 height 9
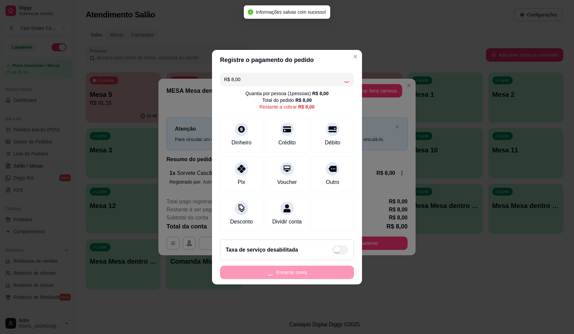
type input "R$ 0,00"
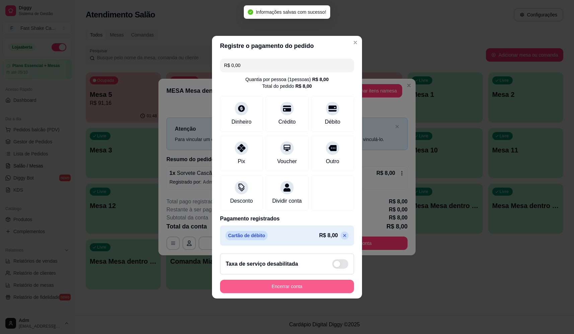
click at [323, 292] on button "Encerrar conta" at bounding box center [287, 285] width 134 height 13
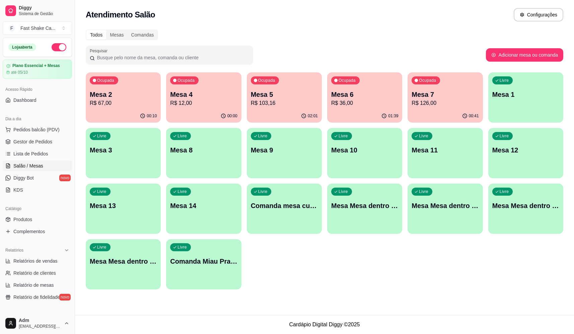
click at [260, 17] on div "Atendimento Salão Configurações" at bounding box center [324, 14] width 477 height 13
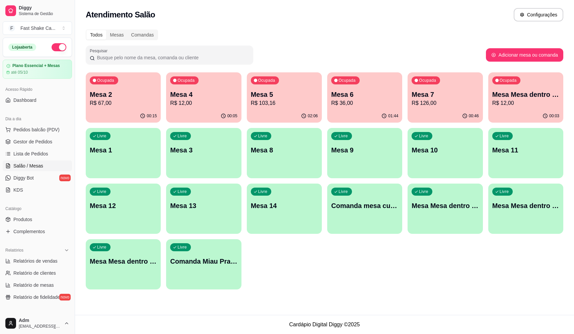
click at [376, 88] on div "Ocupada Mesa 6 R$ 36,00" at bounding box center [364, 90] width 75 height 37
click at [520, 84] on div "Ocupada Mesa Mesa dentro verde R$ 12,00" at bounding box center [525, 90] width 75 height 37
click at [60, 132] on button "Pedidos balcão (PDV)" at bounding box center [37, 129] width 69 height 11
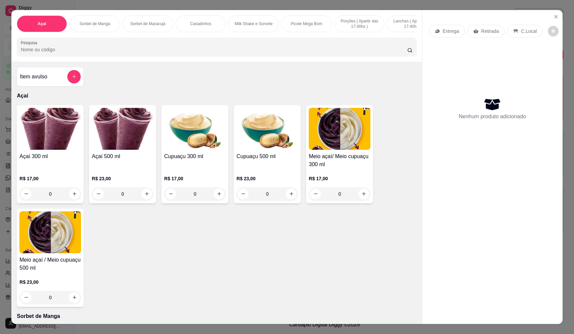
click at [448, 32] on p "Entrega" at bounding box center [450, 31] width 16 height 7
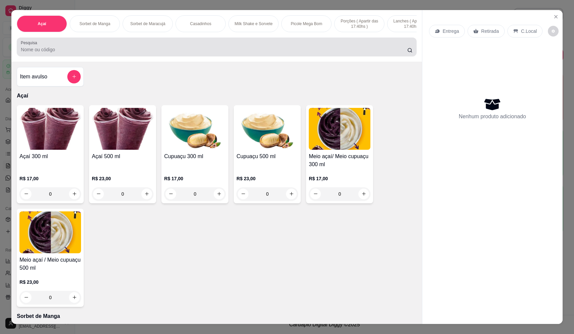
click at [124, 50] on div at bounding box center [216, 46] width 391 height 13
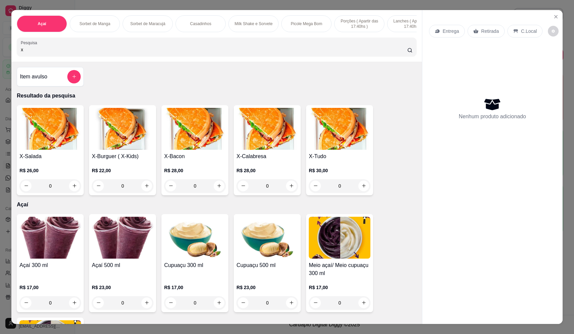
type input "x"
click at [214, 191] on div "0" at bounding box center [195, 185] width 62 height 13
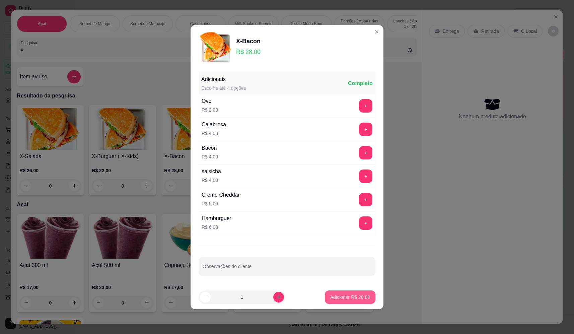
click at [340, 293] on button "Adicionar R$ 28,00" at bounding box center [350, 296] width 51 height 13
type input "1"
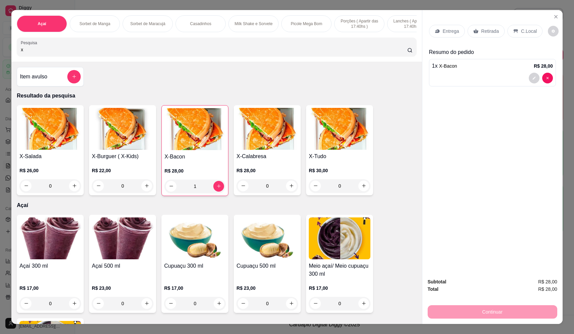
click at [452, 30] on p "Entrega" at bounding box center [450, 31] width 16 height 7
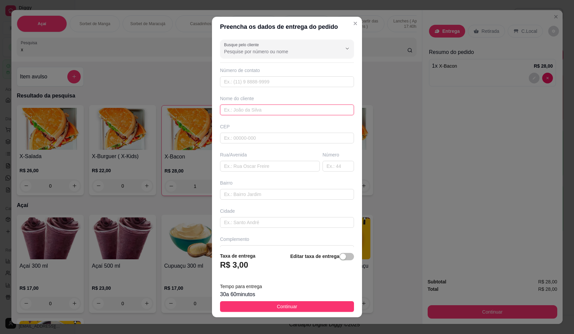
click at [272, 108] on input "text" at bounding box center [287, 109] width 134 height 11
type input "p"
click at [271, 170] on input "text" at bounding box center [270, 166] width 100 height 11
type input "hotel cancioneiro"
click at [302, 308] on button "Continuar" at bounding box center [287, 306] width 134 height 11
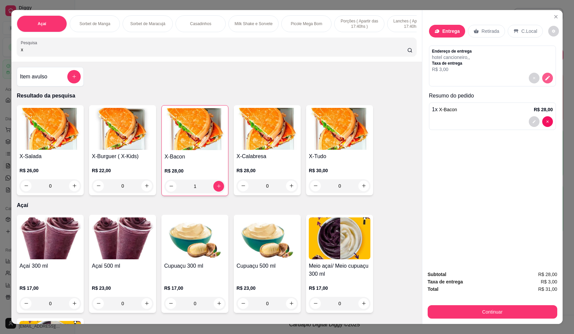
click at [544, 79] on icon "decrease-product-quantity" at bounding box center [547, 78] width 6 height 6
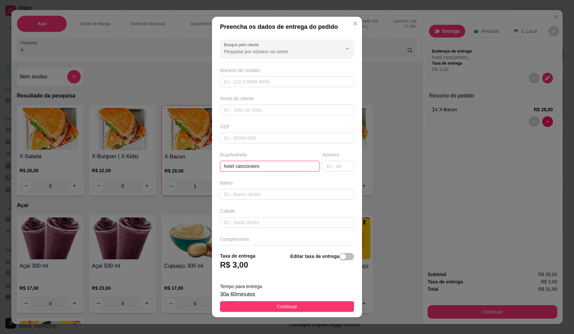
click at [289, 168] on input "hotel cancioneiro" at bounding box center [270, 166] width 100 height 11
type input "hotel cancioneiro quarto 20"
click at [293, 309] on button "Continuar" at bounding box center [287, 306] width 134 height 11
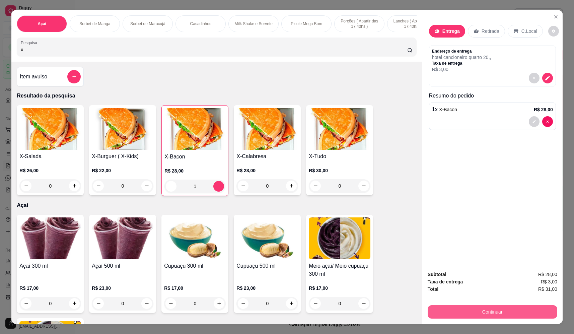
click at [471, 314] on button "Continuar" at bounding box center [491, 311] width 129 height 13
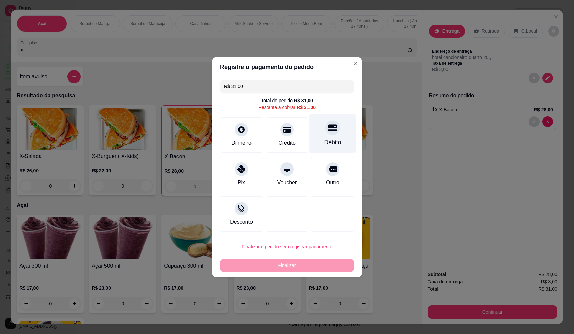
click at [341, 131] on div "Débito" at bounding box center [332, 133] width 47 height 39
type input "R$ 0,00"
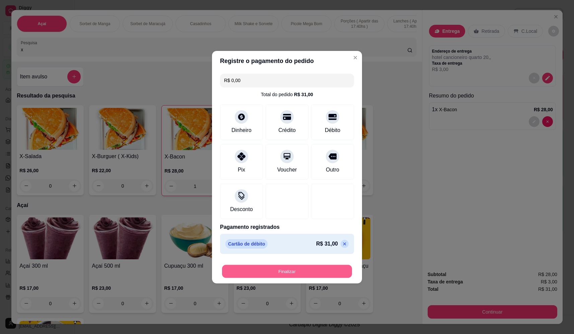
click at [296, 271] on button "Finalizar" at bounding box center [287, 270] width 130 height 13
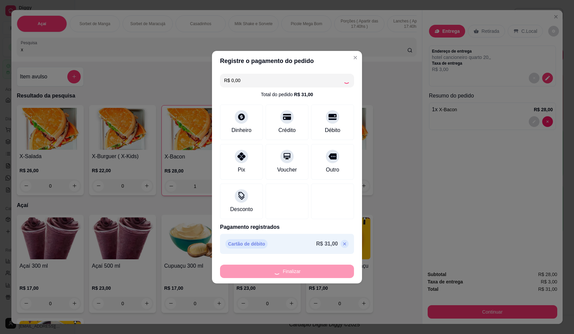
type input "0"
type input "-R$ 31,00"
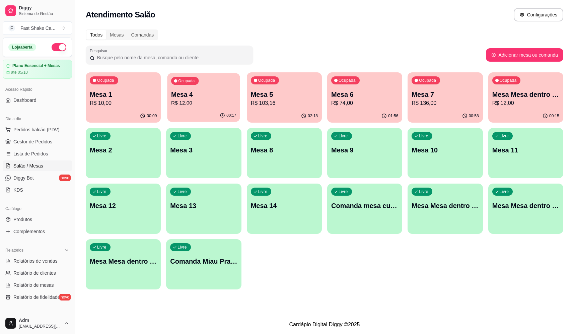
click at [212, 93] on p "Mesa 4" at bounding box center [203, 94] width 65 height 9
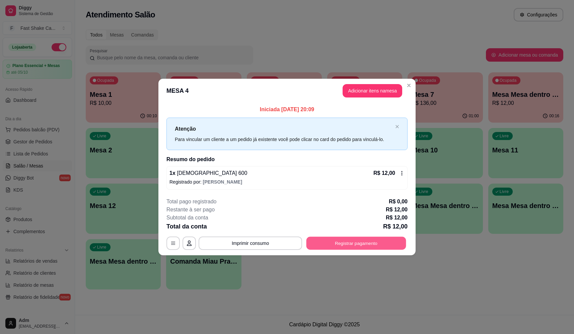
click at [351, 247] on button "Registrar pagamento" at bounding box center [356, 243] width 100 height 13
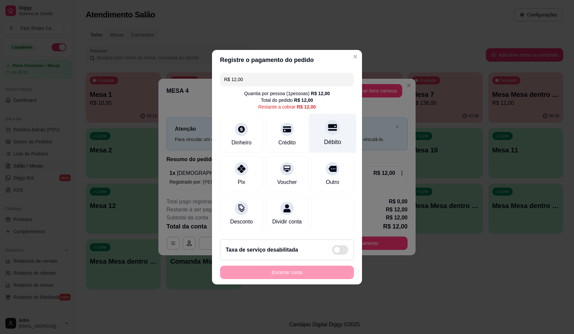
click at [327, 129] on div at bounding box center [332, 127] width 15 height 15
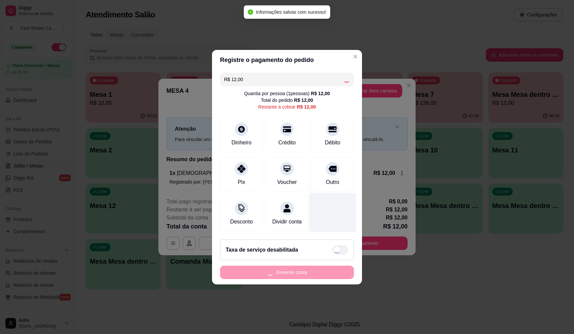
type input "R$ 0,00"
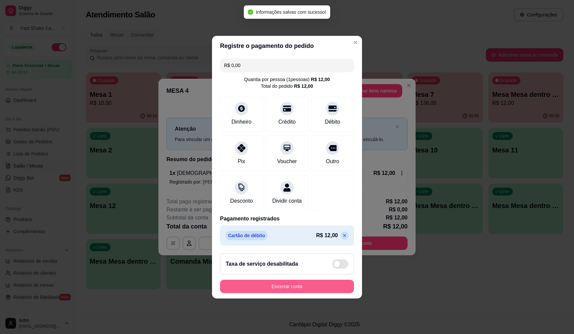
click at [291, 289] on button "Encerrar conta" at bounding box center [287, 285] width 134 height 13
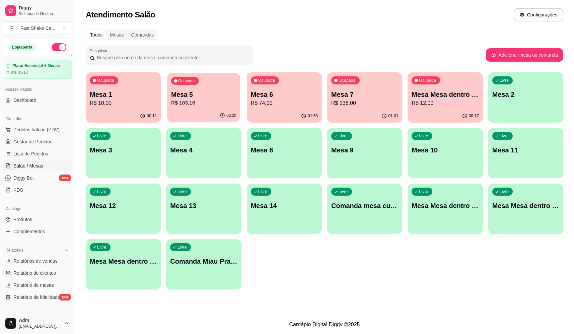
click at [192, 98] on p "Mesa 5" at bounding box center [203, 94] width 65 height 9
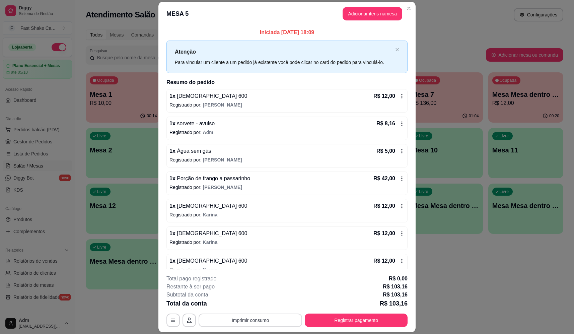
click at [241, 317] on button "Imprimir consumo" at bounding box center [249, 319] width 103 height 13
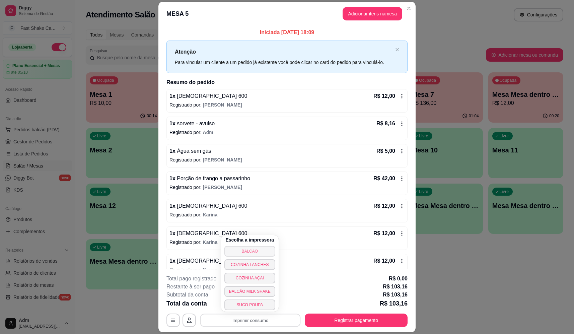
click at [258, 249] on button "BALCÃO" at bounding box center [249, 251] width 51 height 11
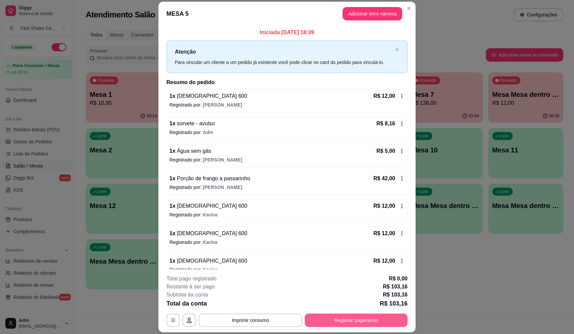
click at [378, 323] on button "Registrar pagamento" at bounding box center [355, 319] width 103 height 13
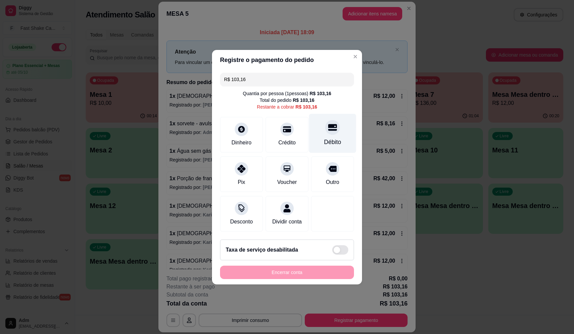
click at [332, 127] on div at bounding box center [332, 127] width 15 height 15
type input "R$ 0,00"
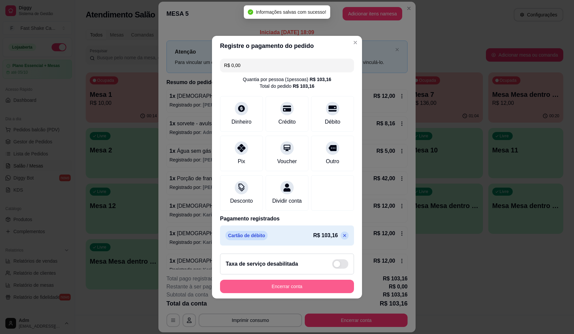
click at [295, 290] on button "Encerrar conta" at bounding box center [287, 285] width 134 height 13
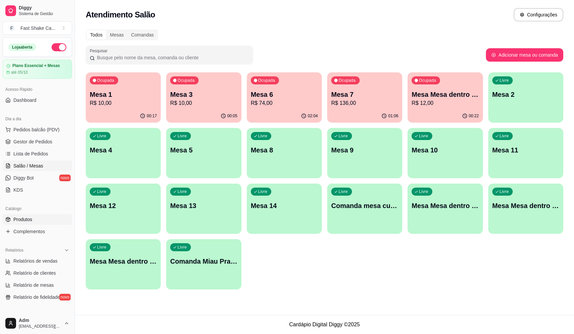
click at [29, 222] on span "Produtos" at bounding box center [22, 219] width 19 height 7
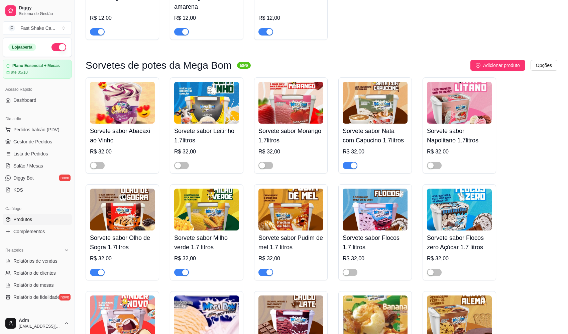
scroll to position [1439, 0]
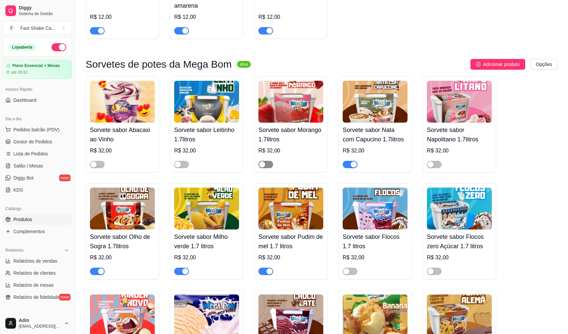
click at [267, 167] on span "button" at bounding box center [266, 164] width 15 height 7
click at [438, 168] on span "button" at bounding box center [434, 164] width 15 height 7
click at [354, 275] on span "button" at bounding box center [350, 270] width 15 height 7
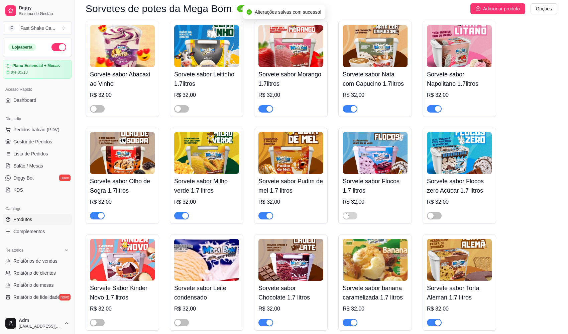
scroll to position [1573, 0]
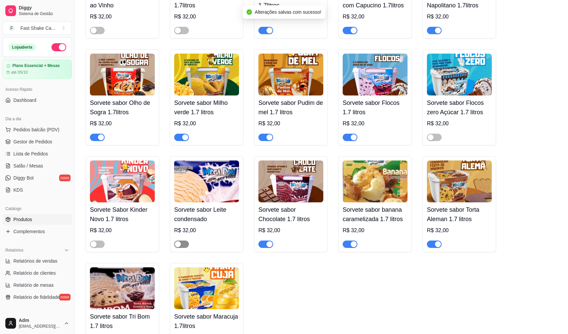
click at [180, 247] on div "button" at bounding box center [178, 244] width 6 height 6
click at [95, 247] on div "button" at bounding box center [94, 244] width 6 height 6
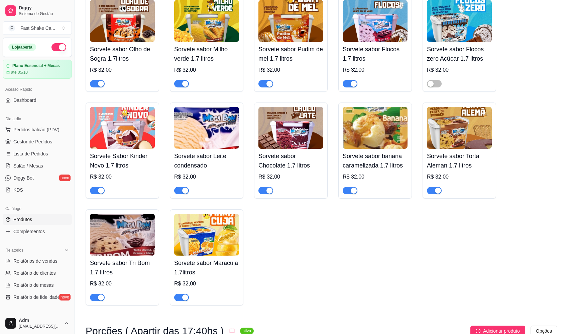
scroll to position [1439, 0]
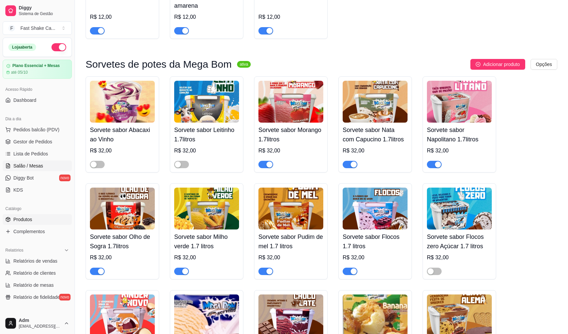
click at [37, 170] on link "Salão / Mesas" at bounding box center [37, 165] width 69 height 11
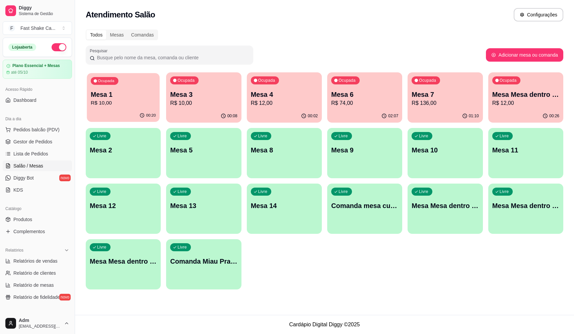
click at [122, 83] on div "Ocupada Mesa 1 R$ 10,00" at bounding box center [123, 91] width 73 height 36
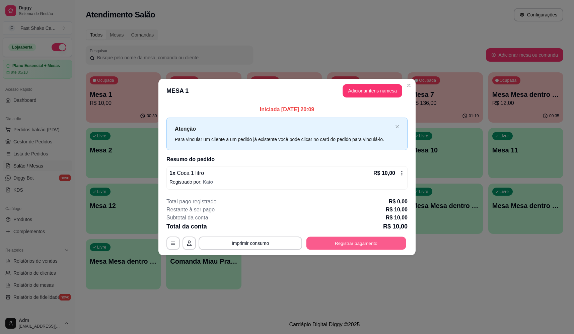
click at [351, 247] on button "Registrar pagamento" at bounding box center [356, 243] width 100 height 13
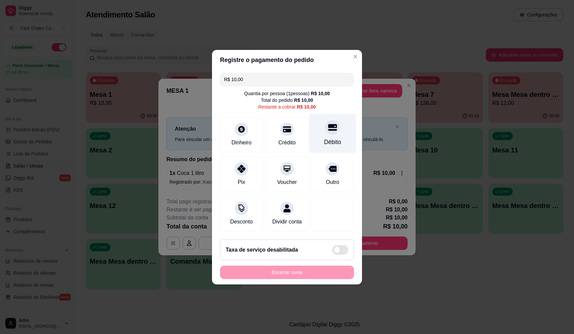
drag, startPoint x: 323, startPoint y: 130, endPoint x: 324, endPoint y: 136, distance: 5.4
click at [325, 131] on div "Débito" at bounding box center [332, 132] width 47 height 39
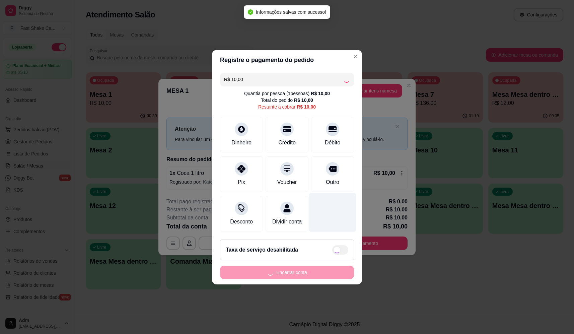
type input "R$ 0,00"
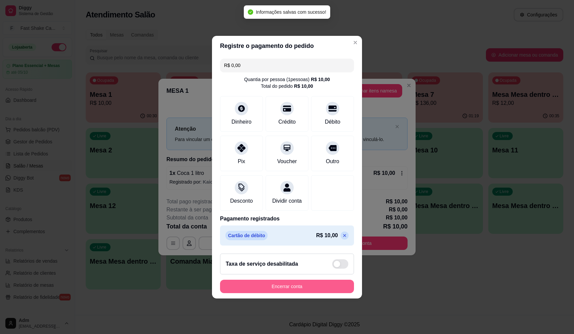
click at [328, 292] on button "Encerrar conta" at bounding box center [287, 285] width 134 height 13
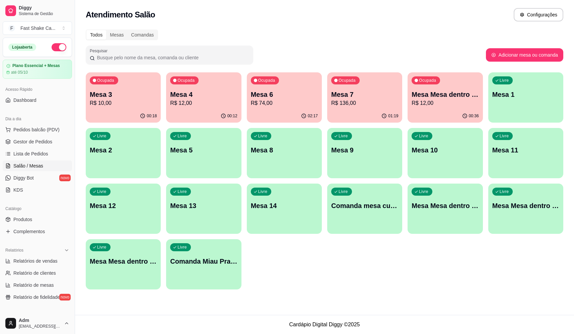
click at [305, 31] on div "Todos Mesas Comandas" at bounding box center [324, 34] width 477 height 11
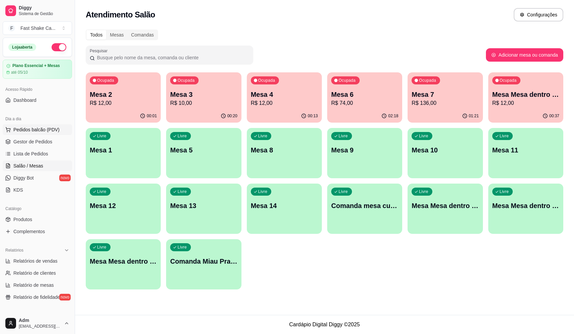
click at [19, 132] on span "Pedidos balcão (PDV)" at bounding box center [36, 129] width 46 height 7
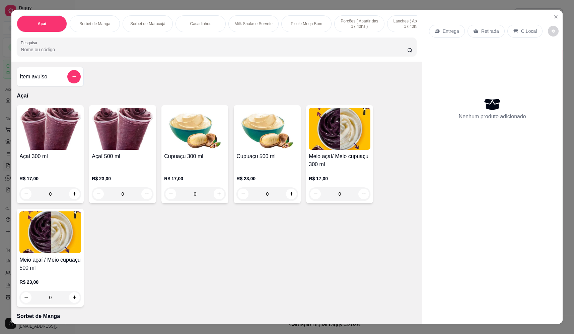
click at [70, 300] on div "0" at bounding box center [50, 296] width 62 height 13
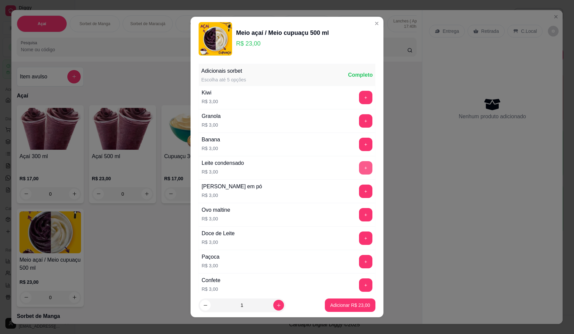
click at [359, 167] on button "+" at bounding box center [365, 167] width 13 height 13
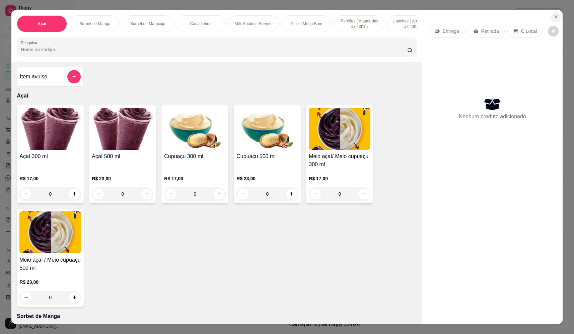
click at [553, 14] on icon "Close" at bounding box center [555, 16] width 5 height 5
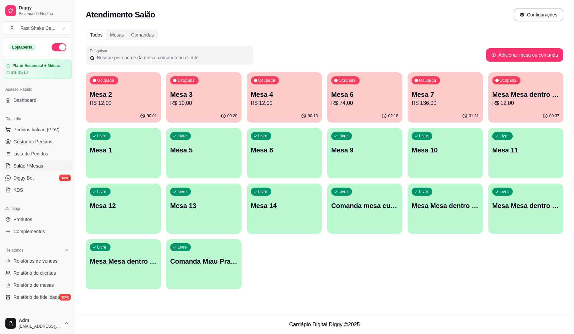
click at [349, 91] on p "Mesa 6" at bounding box center [364, 94] width 67 height 9
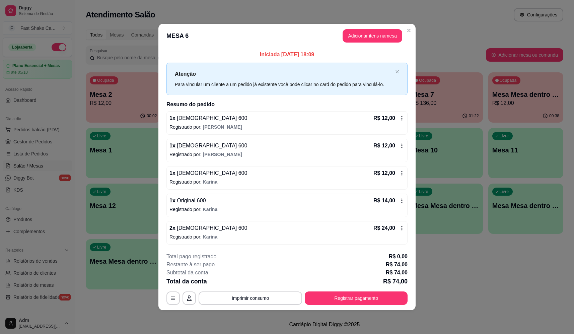
click at [402, 229] on icon at bounding box center [401, 227] width 5 height 5
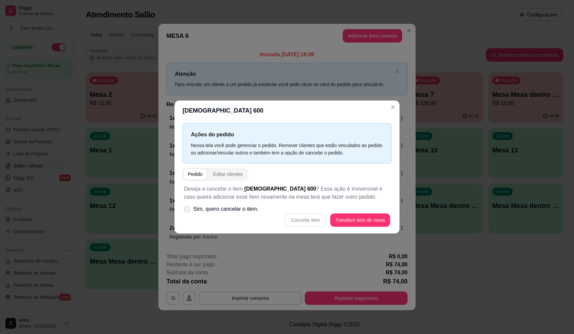
click at [185, 206] on span at bounding box center [187, 208] width 6 height 6
click at [185, 210] on input "Sim, quero cancelar o item." at bounding box center [185, 212] width 4 height 4
checkbox input "true"
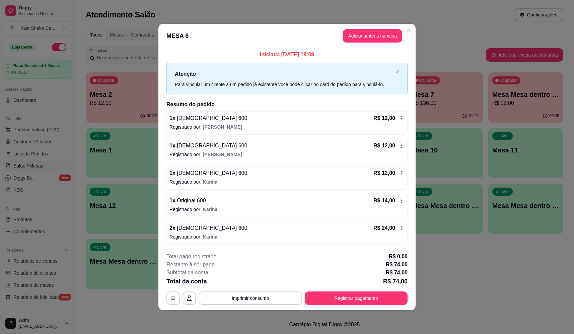
click at [400, 227] on icon at bounding box center [401, 227] width 5 height 5
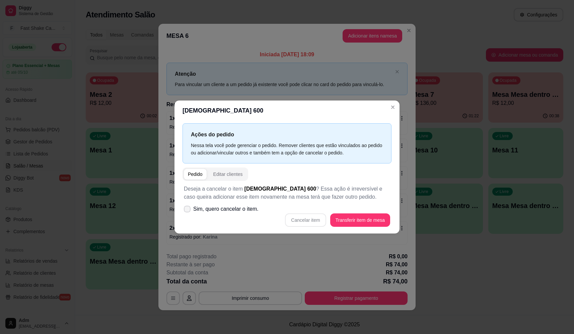
click at [186, 207] on icon at bounding box center [186, 209] width 5 height 4
click at [186, 210] on input "Sim, quero cancelar o item." at bounding box center [185, 212] width 4 height 4
checkbox input "true"
click at [295, 219] on button "Cancelar item" at bounding box center [305, 219] width 41 height 13
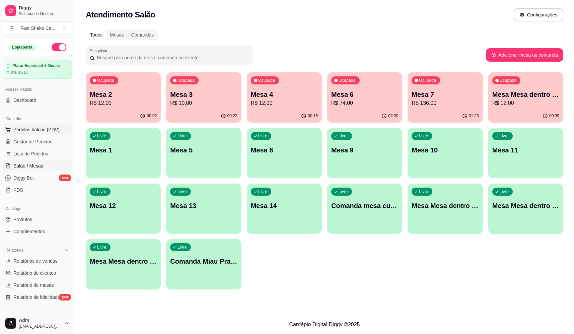
click at [44, 128] on span "Pedidos balcão (PDV)" at bounding box center [36, 129] width 46 height 7
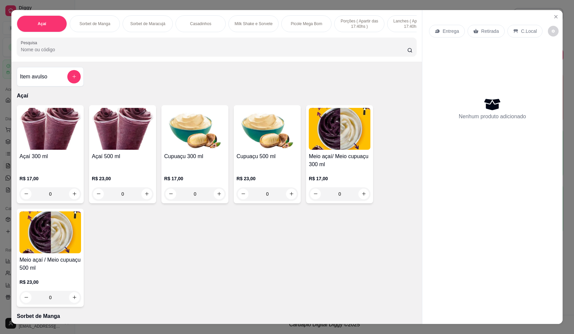
click at [72, 300] on div "0" at bounding box center [50, 296] width 62 height 13
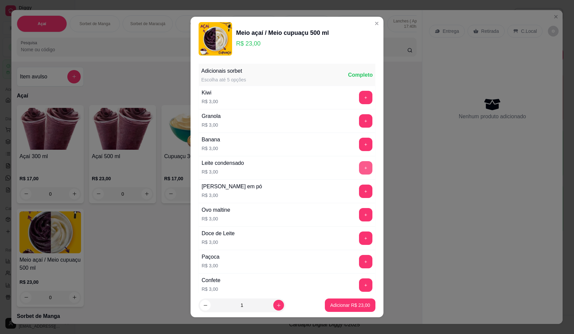
click at [359, 163] on button "+" at bounding box center [365, 167] width 13 height 13
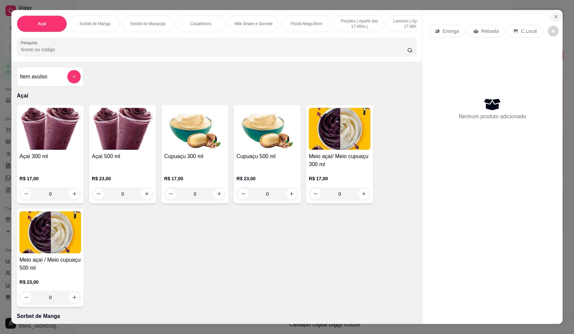
click at [553, 16] on icon "Close" at bounding box center [555, 16] width 5 height 5
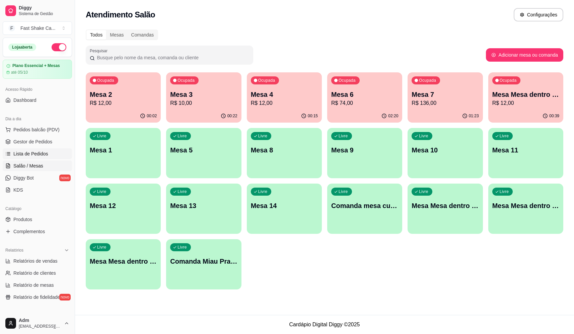
click at [34, 156] on span "Lista de Pedidos" at bounding box center [30, 153] width 35 height 7
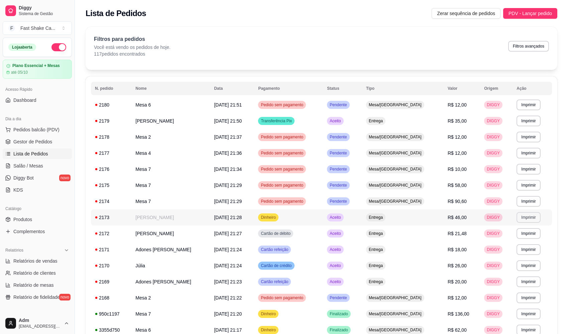
click at [531, 213] on button "Imprimir" at bounding box center [529, 217] width 24 height 11
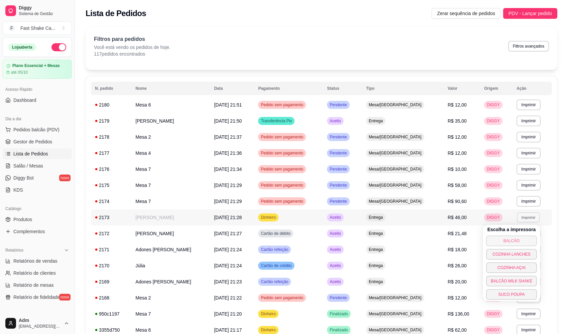
click at [516, 240] on button "BALCÃO" at bounding box center [512, 240] width 51 height 11
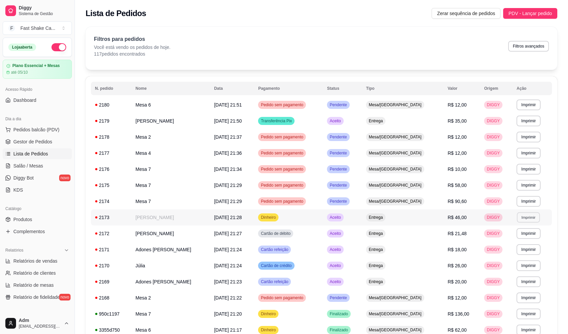
click at [528, 219] on button "Imprimir" at bounding box center [528, 217] width 23 height 10
click at [519, 255] on button "COZINHA LANCHES" at bounding box center [512, 254] width 51 height 11
click at [525, 230] on button "Imprimir" at bounding box center [529, 233] width 24 height 11
click at [524, 216] on button "Imprimir" at bounding box center [528, 217] width 23 height 10
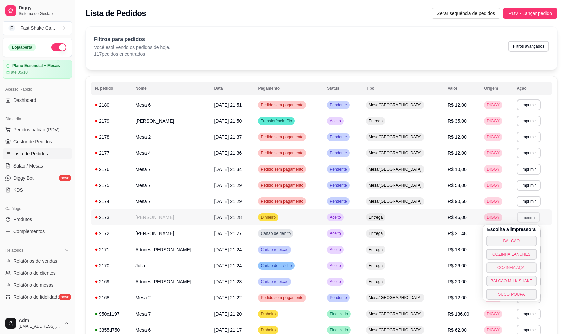
click at [515, 266] on button "COZINHA AÇAI" at bounding box center [512, 267] width 51 height 11
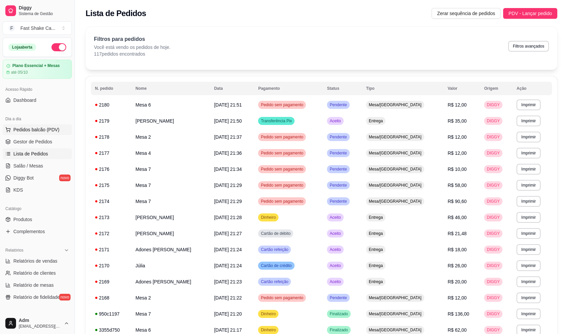
click at [52, 128] on span "Pedidos balcão (PDV)" at bounding box center [36, 129] width 46 height 7
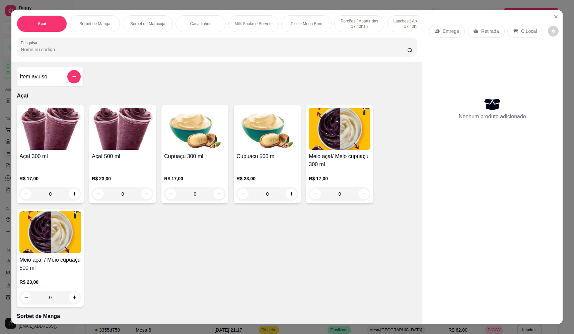
click at [317, 51] on input "Pesquisa" at bounding box center [214, 49] width 386 height 7
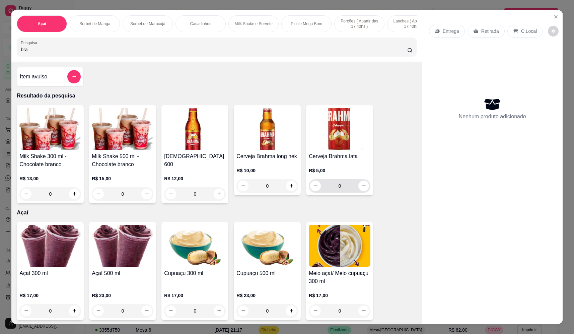
type input "bra"
click at [349, 190] on input "0" at bounding box center [339, 185] width 37 height 13
type input "15"
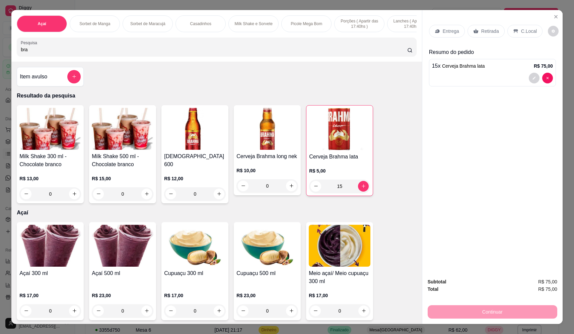
type input "15"
click at [448, 28] on p "Entrega" at bounding box center [450, 31] width 16 height 7
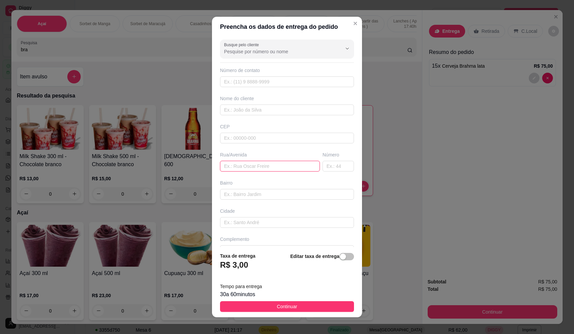
click at [253, 162] on input "text" at bounding box center [270, 166] width 100 height 11
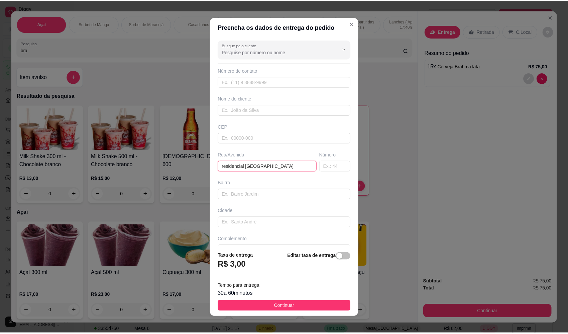
scroll to position [16, 0]
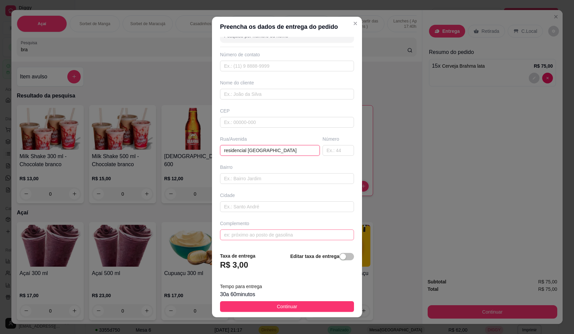
type input "residencial vila boa rua guatemala"
click at [258, 236] on input "text" at bounding box center [287, 234] width 134 height 11
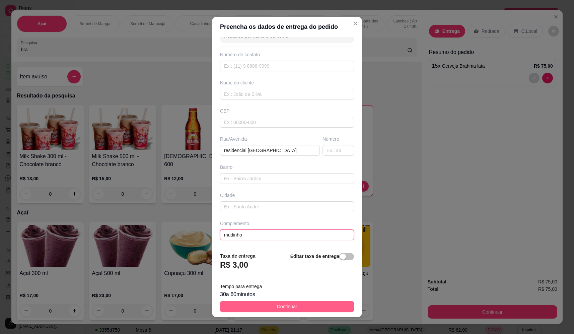
type input "mudinho"
click at [291, 308] on span "Continuar" at bounding box center [287, 305] width 20 height 7
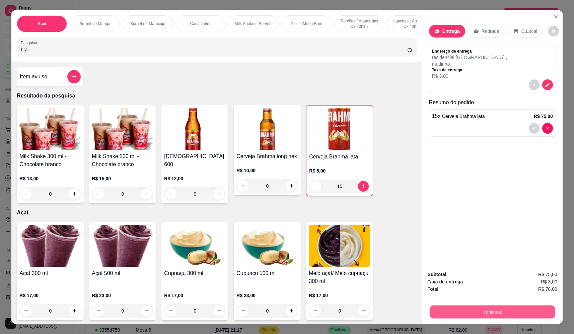
click at [466, 315] on button "Continuar" at bounding box center [491, 311] width 125 height 13
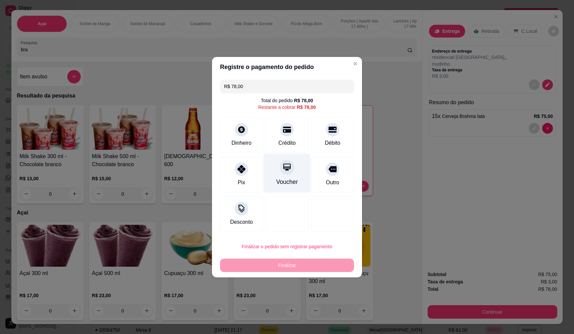
click at [283, 179] on div "Voucher" at bounding box center [287, 181] width 22 height 9
type input "R$ 0,00"
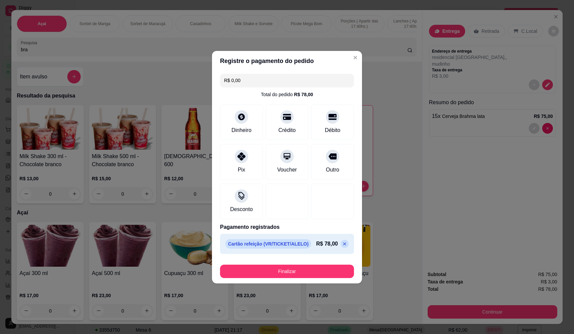
click at [293, 281] on footer "Finalizar" at bounding box center [287, 269] width 150 height 27
click at [295, 277] on button "Finalizar" at bounding box center [287, 270] width 134 height 13
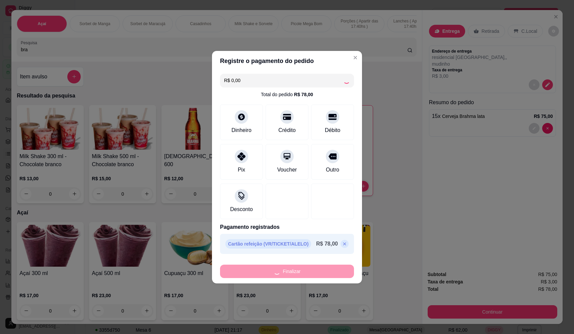
type input "0"
type input "-R$ 78,00"
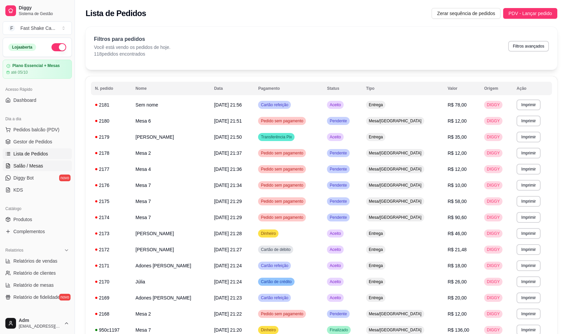
click at [40, 168] on span "Salão / Mesas" at bounding box center [28, 165] width 30 height 7
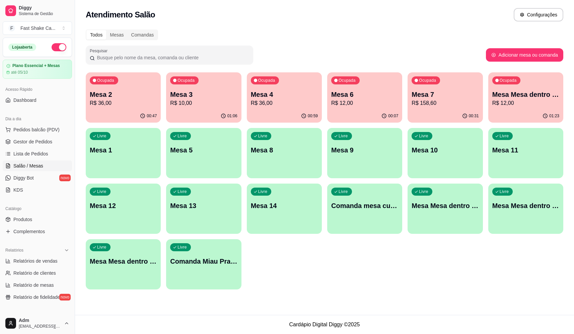
click at [39, 168] on span "Salão / Mesas" at bounding box center [28, 165] width 30 height 7
click at [38, 218] on link "Produtos" at bounding box center [37, 219] width 69 height 11
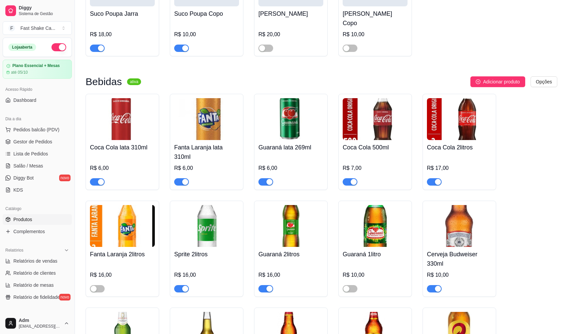
scroll to position [2944, 0]
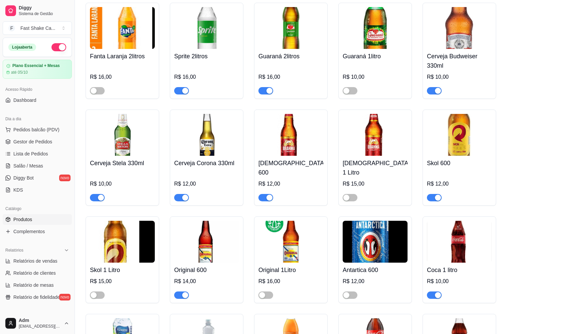
click at [184, 89] on div "button" at bounding box center [185, 91] width 6 height 6
click at [94, 91] on div "button" at bounding box center [94, 91] width 6 height 6
click at [349, 95] on div "Guaraná 1litro R$ 10,00" at bounding box center [376, 51] width 74 height 96
click at [349, 89] on div "button" at bounding box center [347, 91] width 6 height 6
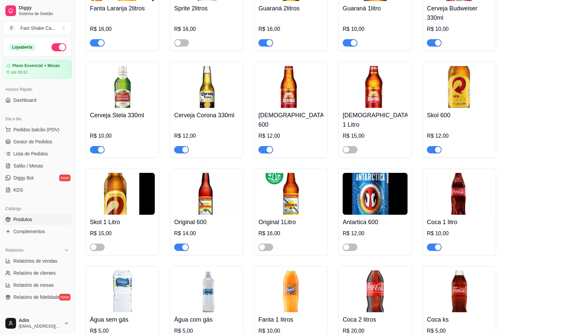
scroll to position [3078, 0]
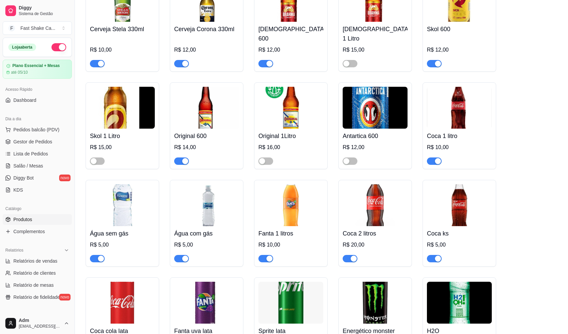
click at [269, 255] on div "button" at bounding box center [270, 258] width 6 height 6
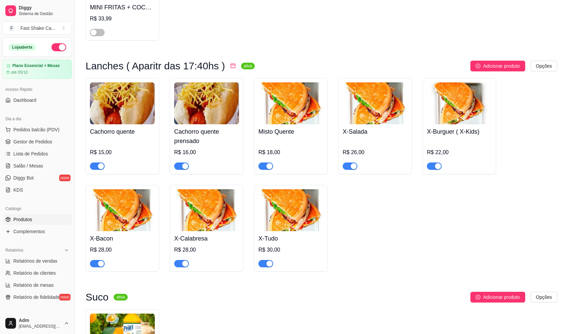
scroll to position [2108, 0]
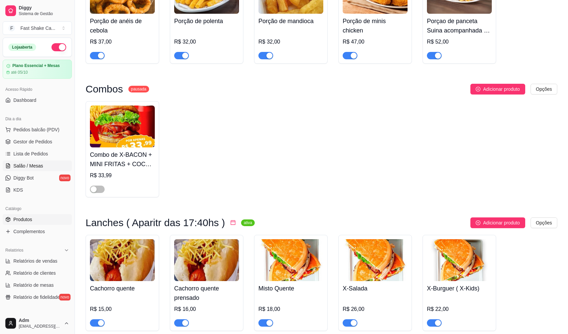
click at [34, 163] on span "Salão / Mesas" at bounding box center [28, 165] width 30 height 7
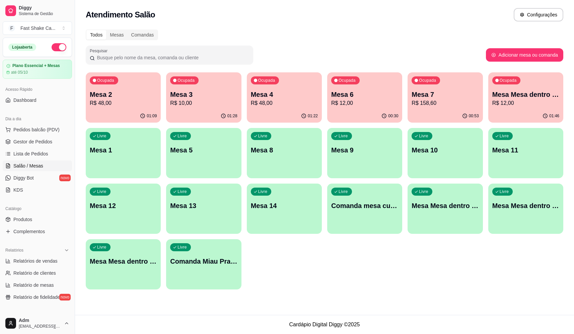
click at [280, 111] on div "01:22" at bounding box center [284, 115] width 75 height 13
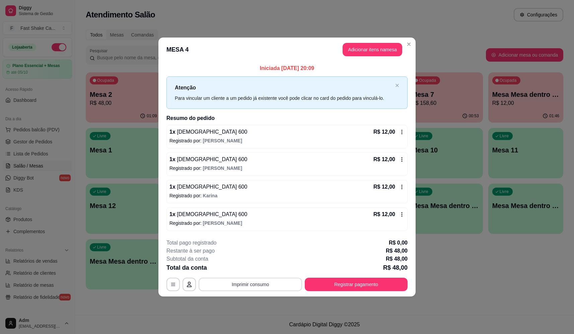
click at [252, 282] on button "Imprimir consumo" at bounding box center [249, 283] width 103 height 13
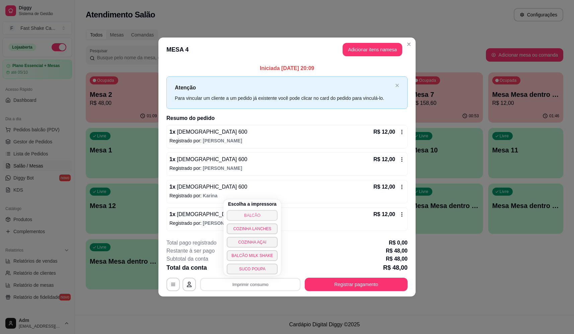
click at [252, 214] on button "BALCÃO" at bounding box center [252, 215] width 51 height 11
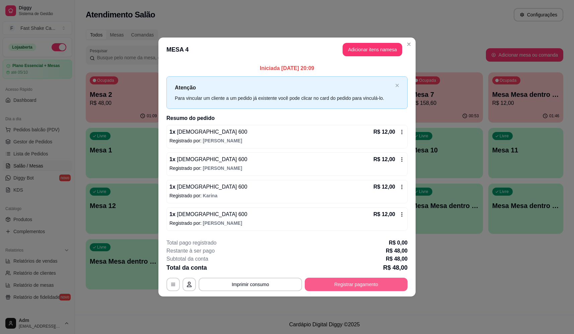
click at [367, 283] on button "Registrar pagamento" at bounding box center [355, 283] width 103 height 13
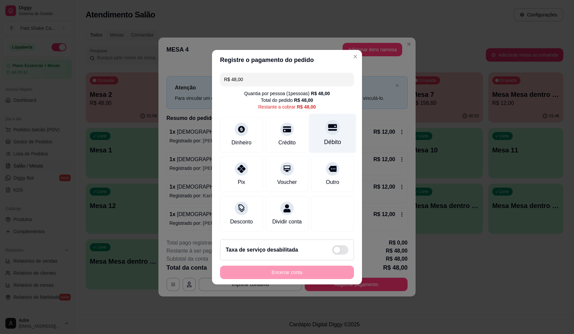
click at [332, 124] on icon at bounding box center [332, 127] width 9 height 9
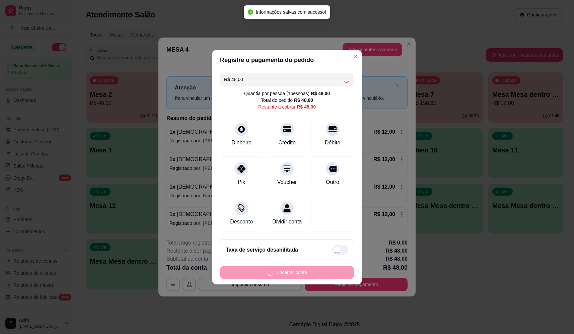
type input "R$ 0,00"
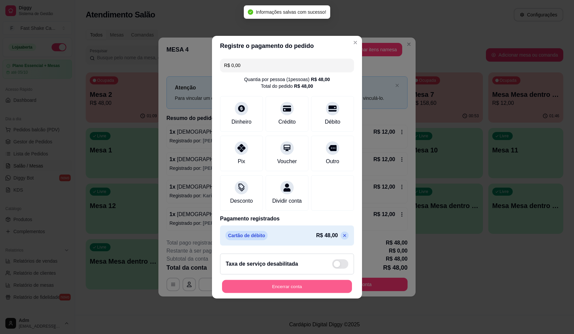
click at [309, 288] on button "Encerrar conta" at bounding box center [287, 285] width 130 height 13
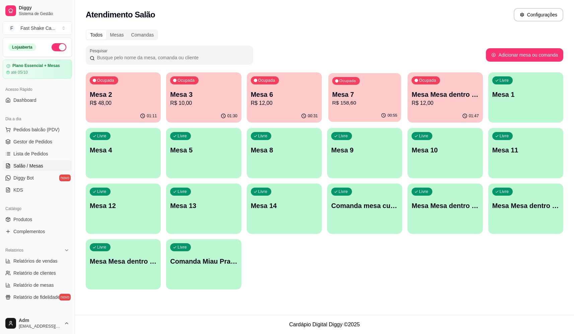
click at [368, 103] on p "R$ 158,60" at bounding box center [364, 103] width 65 height 8
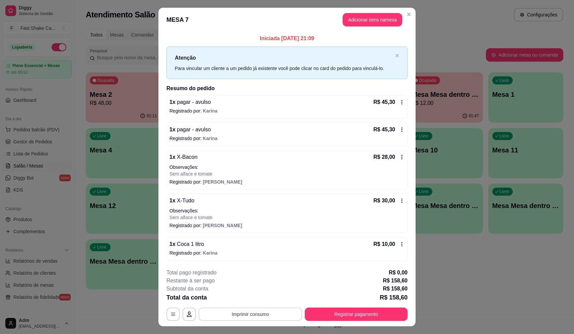
click at [270, 318] on button "Imprimir consumo" at bounding box center [249, 313] width 103 height 13
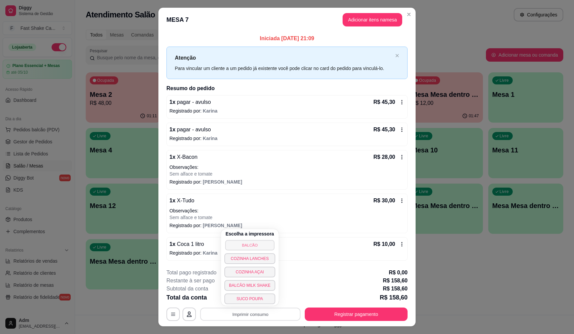
click at [253, 247] on button "BALCÃO" at bounding box center [249, 245] width 49 height 10
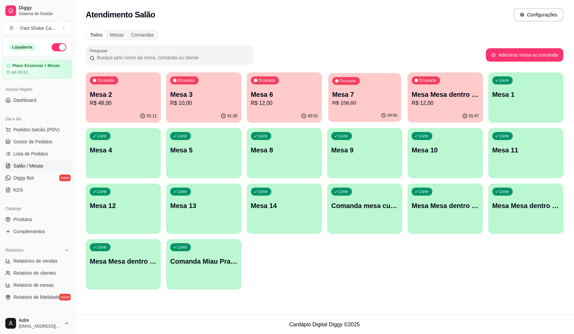
click at [348, 96] on p "Mesa 7" at bounding box center [364, 94] width 65 height 9
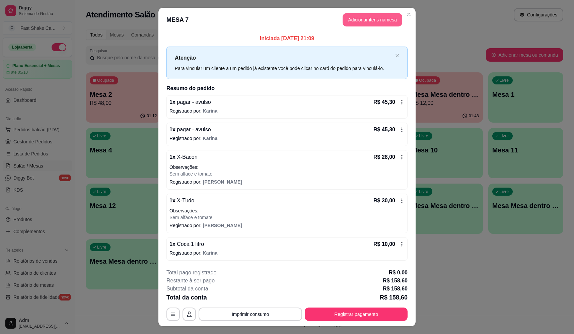
click at [381, 17] on button "Adicionar itens na mesa" at bounding box center [372, 19] width 60 height 13
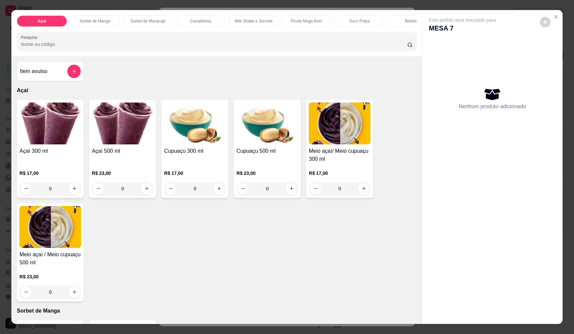
click at [219, 48] on input "Pesquisa" at bounding box center [214, 44] width 386 height 7
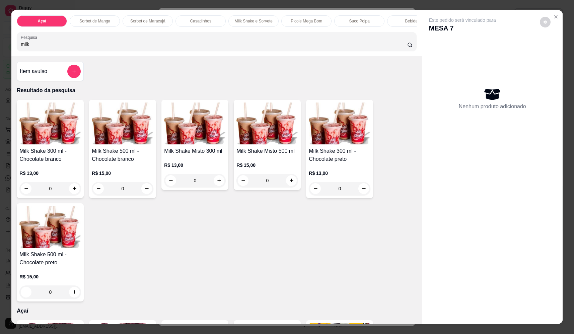
type input "milk"
click at [287, 187] on div "0" at bounding box center [267, 180] width 62 height 13
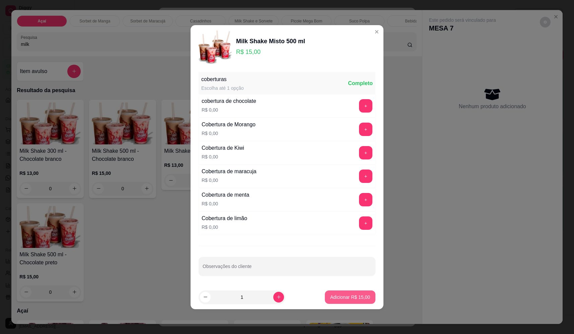
click at [351, 301] on button "Adicionar R$ 15,00" at bounding box center [350, 296] width 51 height 13
type input "1"
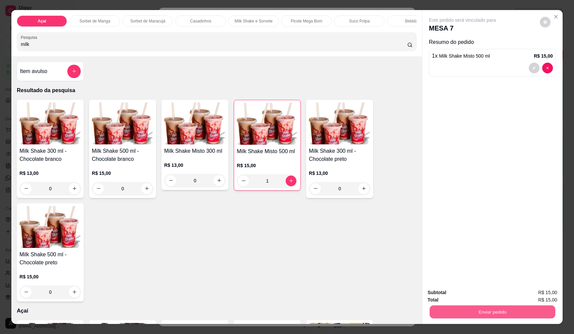
click at [466, 313] on button "Enviar pedido" at bounding box center [491, 311] width 125 height 13
drag, startPoint x: 466, startPoint y: 304, endPoint x: 458, endPoint y: 286, distance: 19.5
click at [458, 286] on div "Deseja registrar o cliente que fez esse pedido? Essa é uma forma de identificar…" at bounding box center [489, 287] width 114 height 29
click at [459, 295] on button "Não registrar e enviar pedido" at bounding box center [470, 295] width 68 height 12
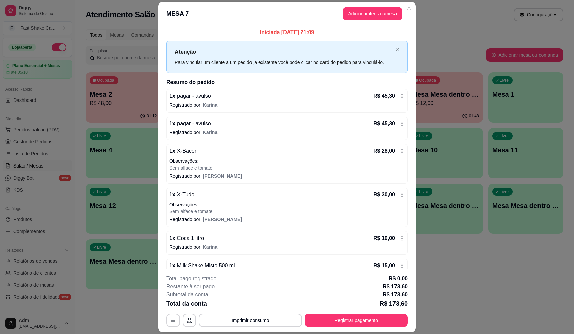
scroll to position [15, 0]
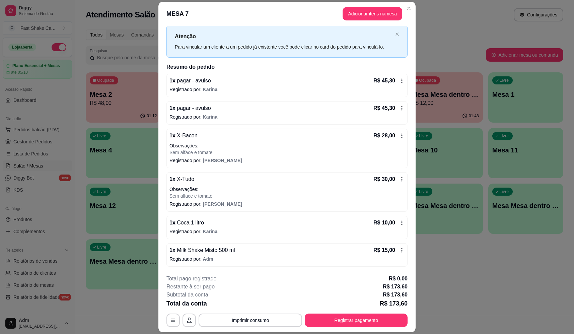
drag, startPoint x: 349, startPoint y: 327, endPoint x: 351, endPoint y: 325, distance: 3.6
click at [349, 327] on footer "**********" at bounding box center [286, 300] width 257 height 63
click at [353, 322] on button "Registrar pagamento" at bounding box center [355, 319] width 103 height 13
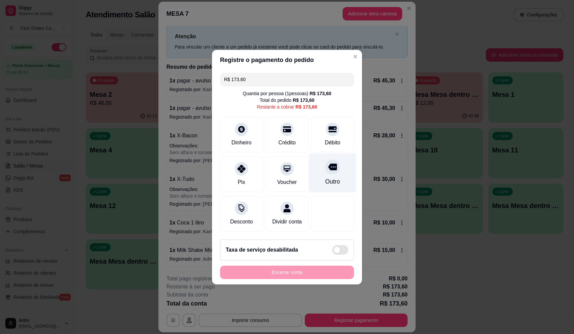
click at [328, 163] on icon at bounding box center [332, 166] width 9 height 7
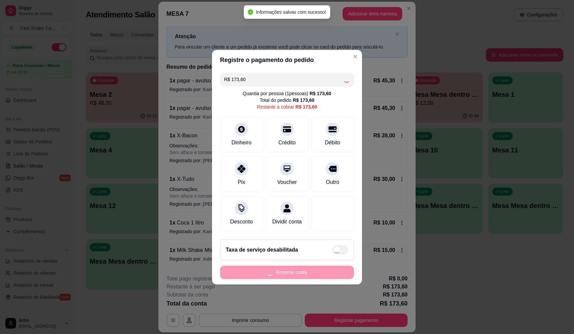
type input "R$ 0,00"
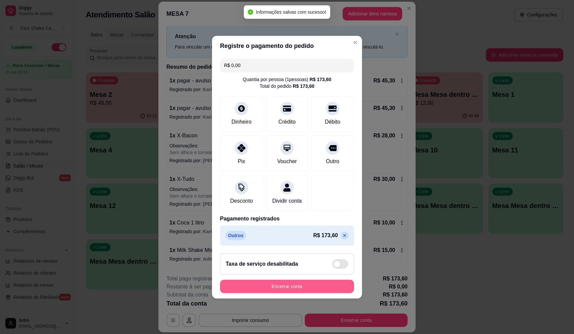
click at [323, 292] on button "Encerrar conta" at bounding box center [287, 285] width 134 height 13
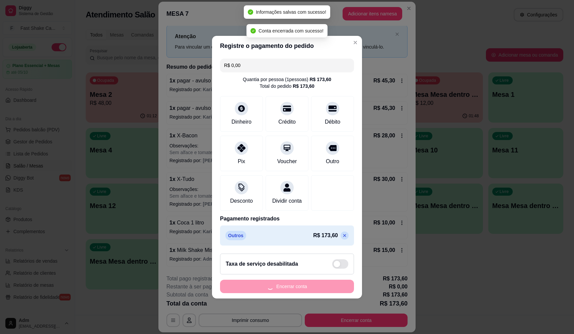
scroll to position [0, 0]
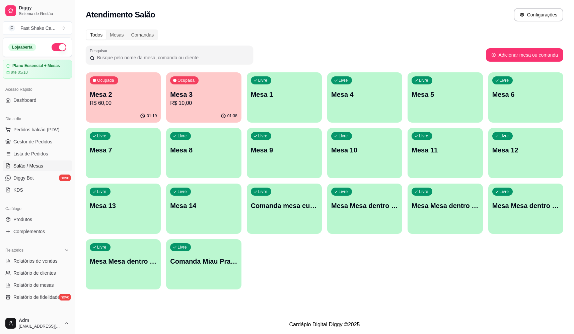
click at [229, 105] on p "R$ 10,00" at bounding box center [203, 103] width 67 height 8
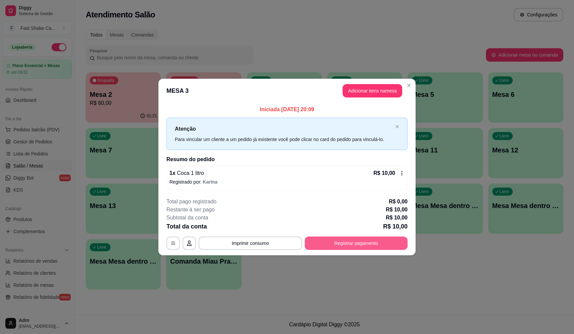
click at [342, 241] on button "Registrar pagamento" at bounding box center [355, 242] width 103 height 13
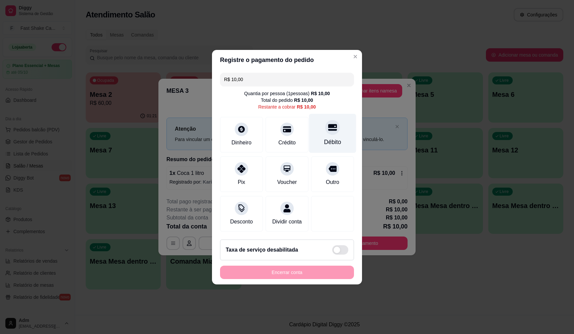
click at [328, 124] on icon at bounding box center [332, 127] width 9 height 7
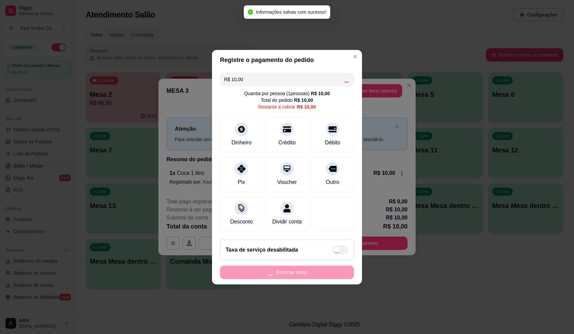
type input "R$ 0,00"
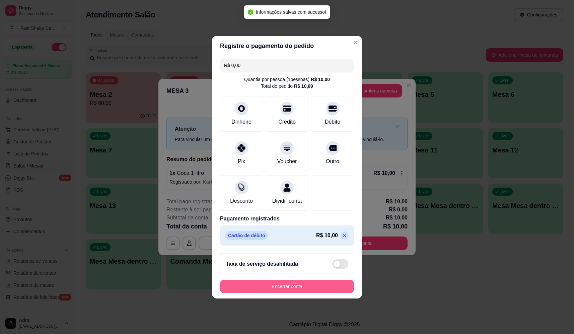
click at [298, 288] on button "Encerrar conta" at bounding box center [287, 285] width 134 height 13
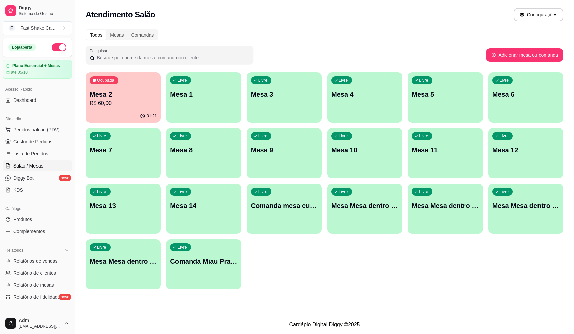
click at [108, 136] on div "Livre" at bounding box center [100, 136] width 21 height 8
click at [123, 103] on p "R$ 60,00" at bounding box center [123, 103] width 67 height 8
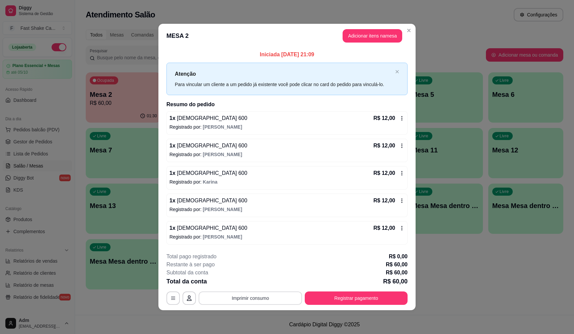
click at [252, 302] on button "Imprimir consumo" at bounding box center [249, 297] width 103 height 13
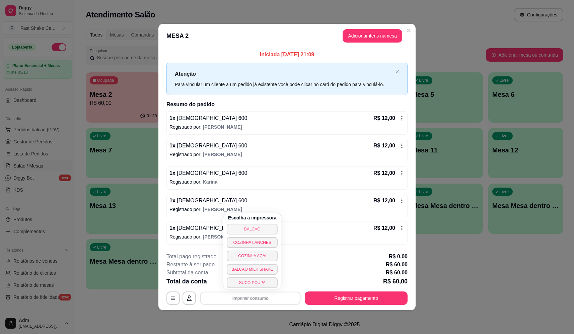
click at [257, 225] on button "BALCÃO" at bounding box center [252, 229] width 51 height 11
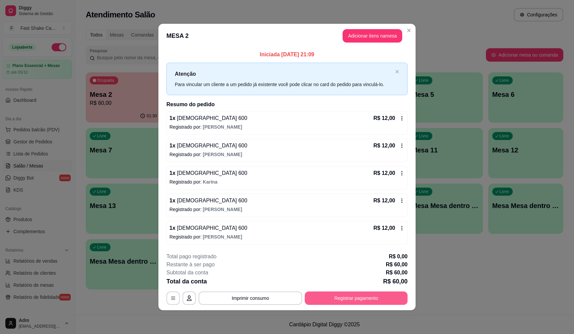
click at [374, 299] on button "Registrar pagamento" at bounding box center [355, 297] width 103 height 13
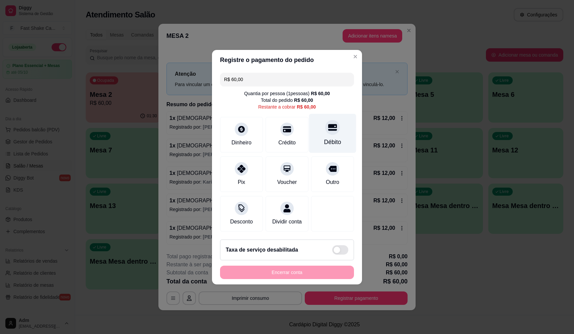
click at [329, 124] on icon at bounding box center [332, 127] width 9 height 7
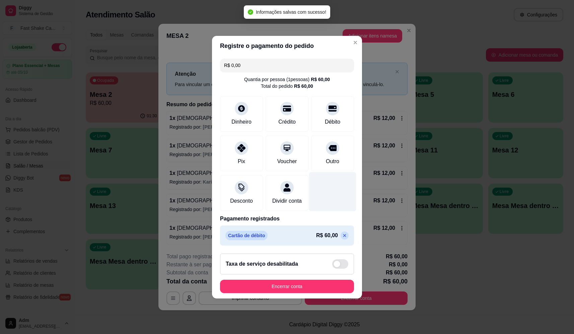
type input "R$ 0,00"
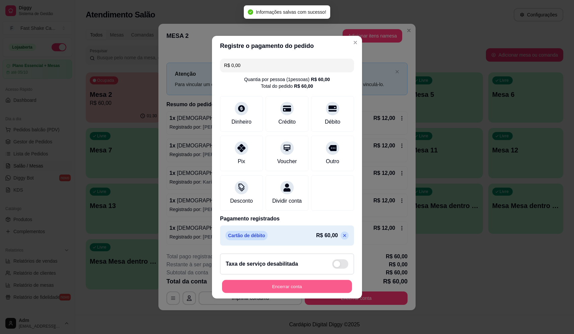
click at [313, 287] on button "Encerrar conta" at bounding box center [287, 285] width 130 height 13
